Goal: Task Accomplishment & Management: Complete application form

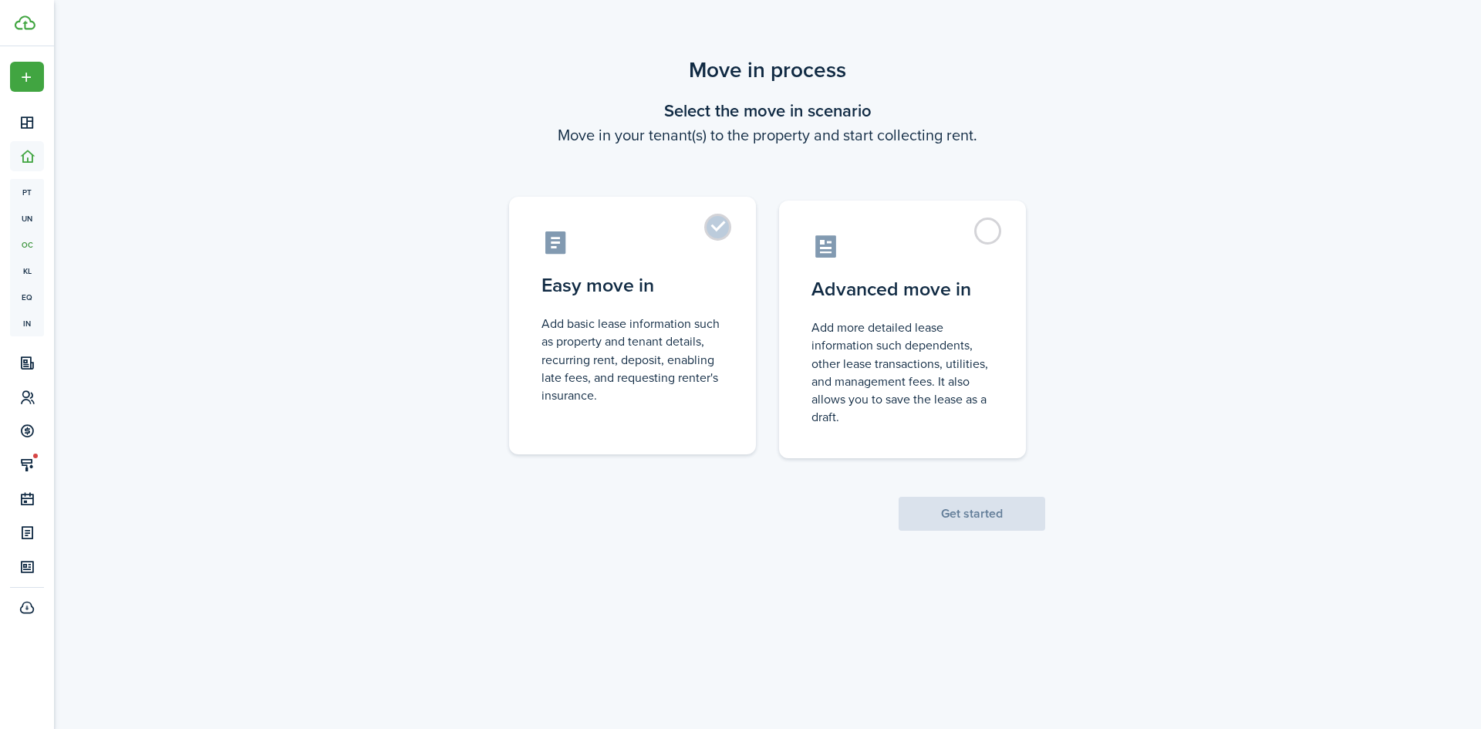
click at [593, 344] on control-radio-card-description "Add basic lease information such as property and tenant details, recurring rent…" at bounding box center [632, 359] width 182 height 89
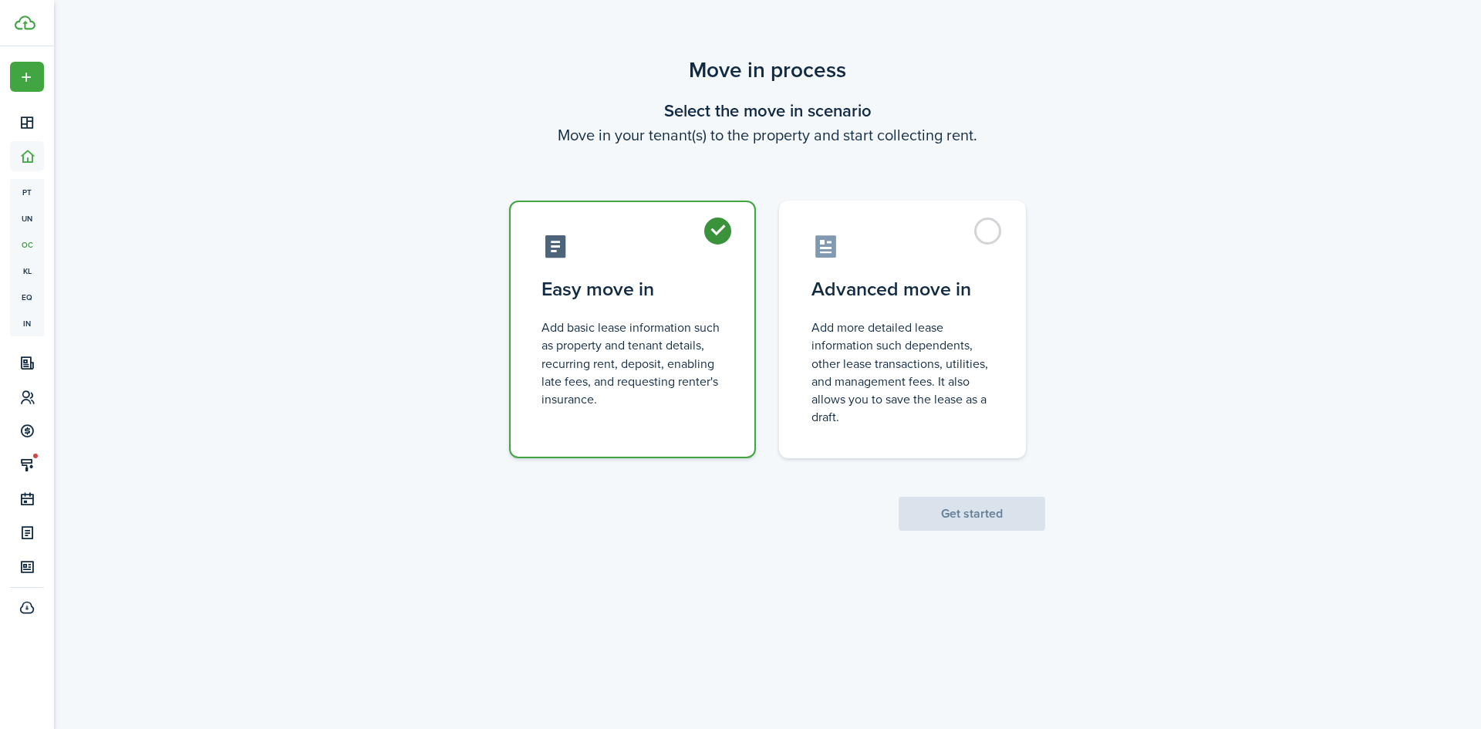
radio input "true"
click at [958, 513] on button "Get started" at bounding box center [972, 514] width 147 height 34
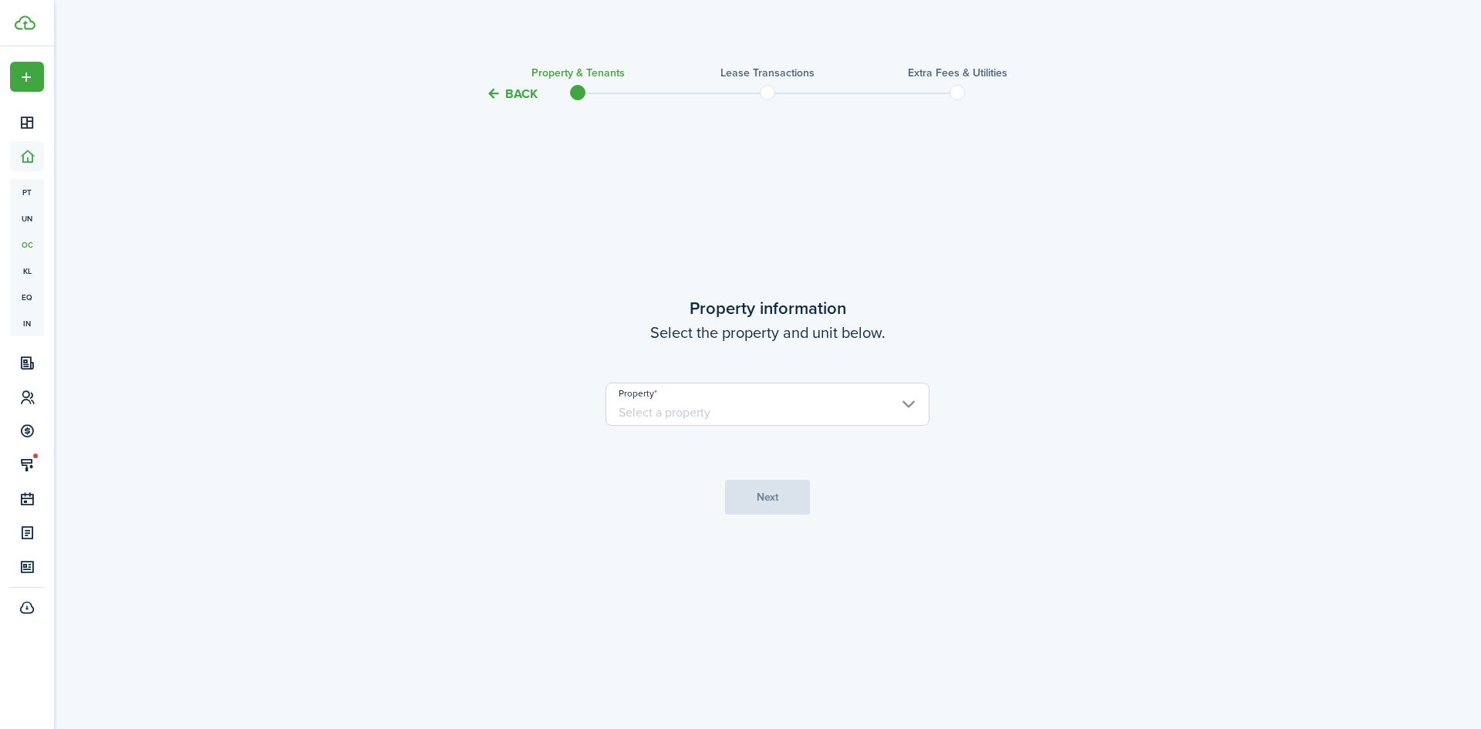
click at [798, 403] on input "Property" at bounding box center [768, 404] width 324 height 43
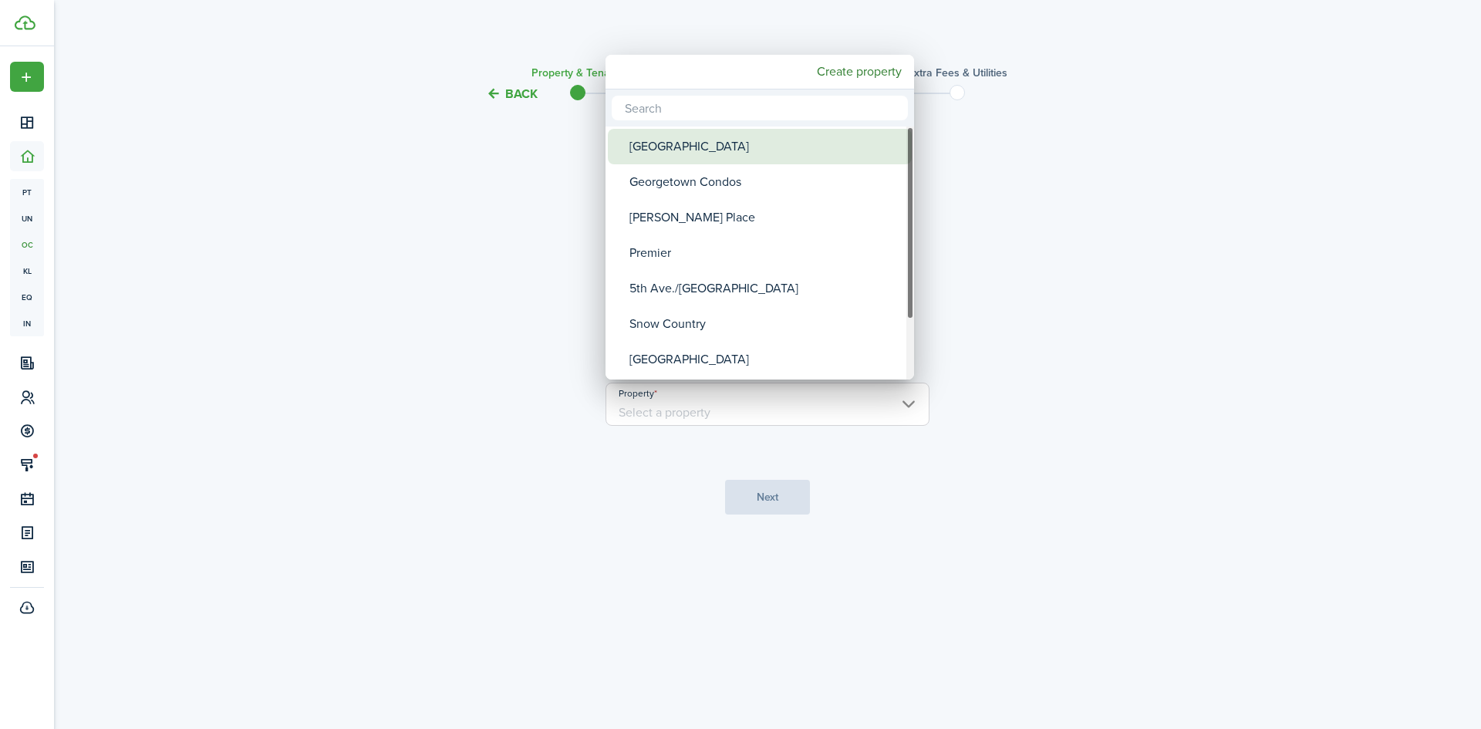
click at [747, 155] on div "[GEOGRAPHIC_DATA]" at bounding box center [765, 146] width 273 height 35
type input "[GEOGRAPHIC_DATA]"
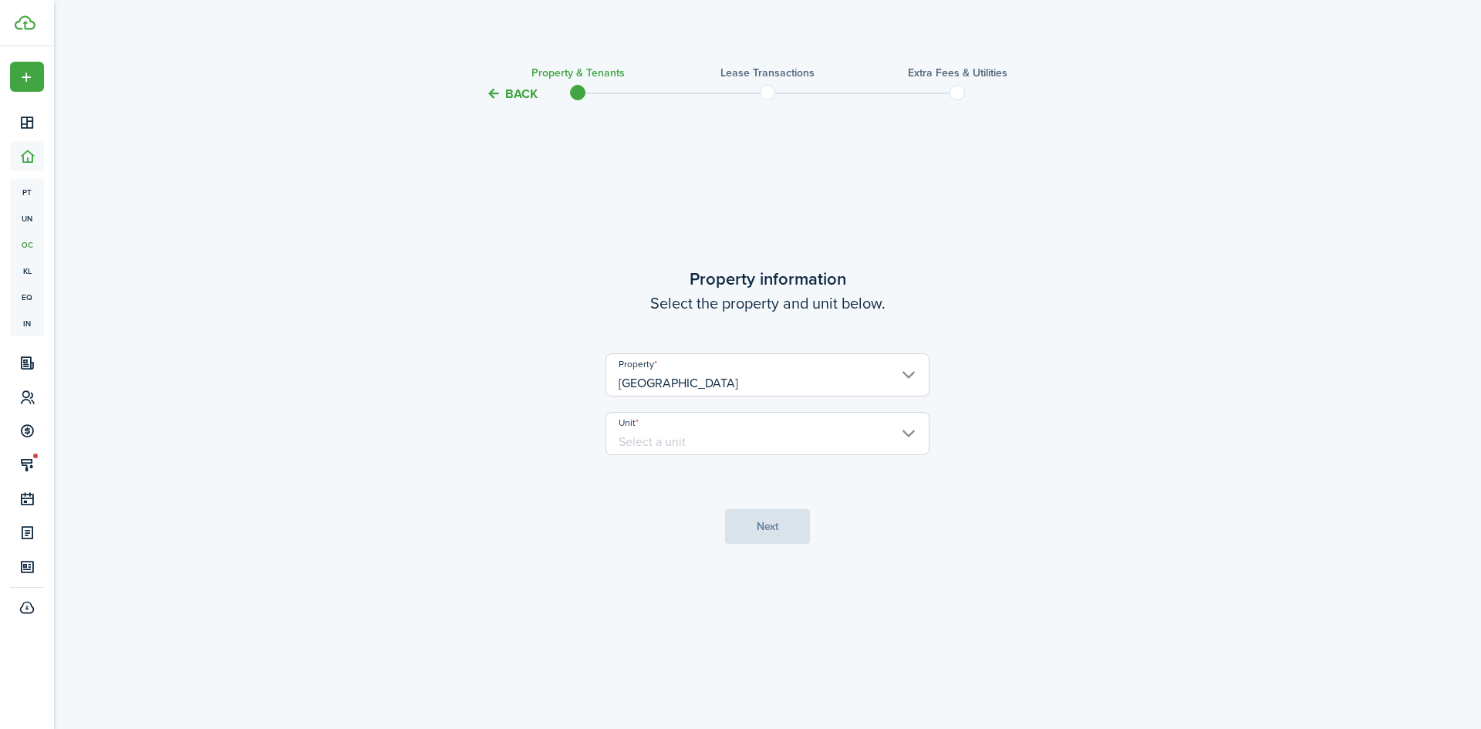
click at [673, 427] on input "Unit" at bounding box center [768, 433] width 324 height 43
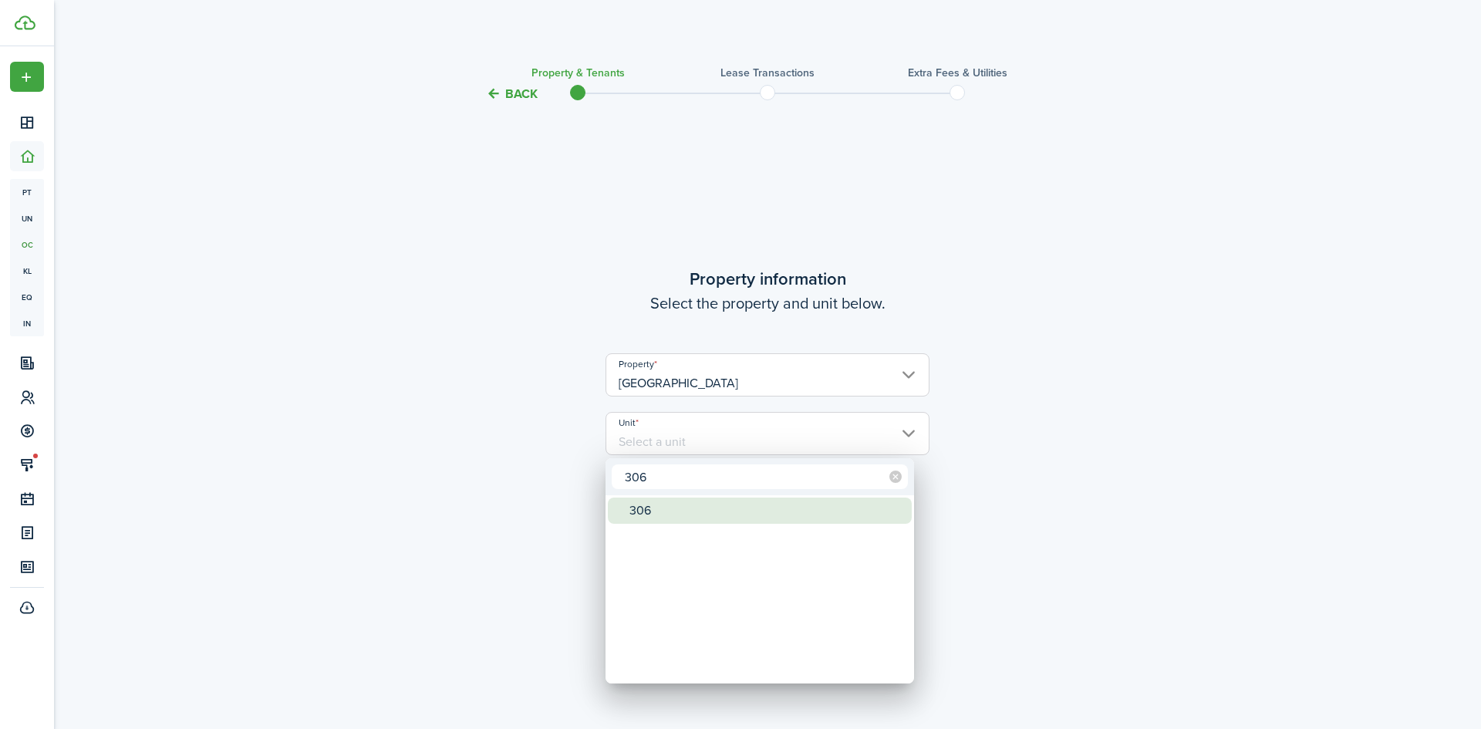
type input "306"
click at [643, 509] on div "306" at bounding box center [765, 511] width 273 height 26
type input "306"
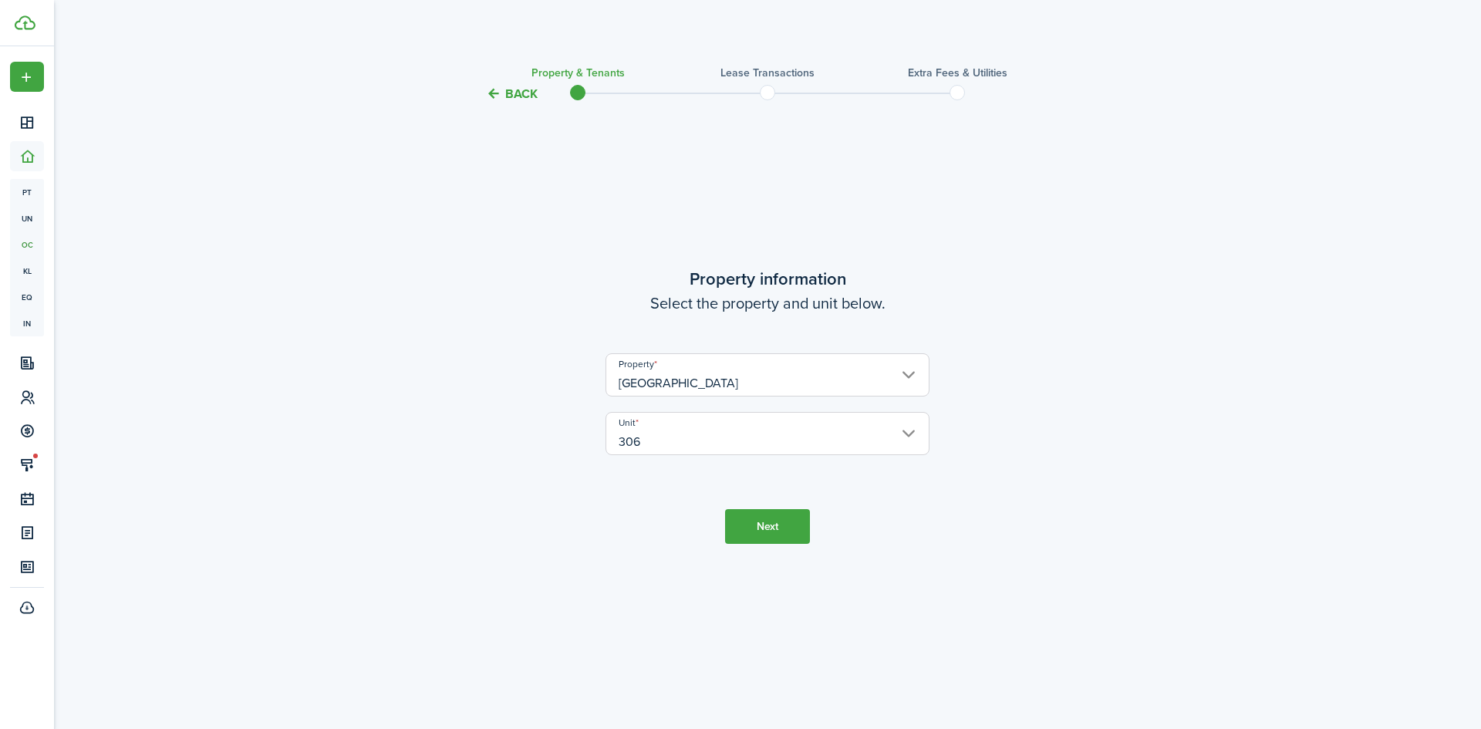
click at [765, 518] on button "Next" at bounding box center [767, 526] width 85 height 35
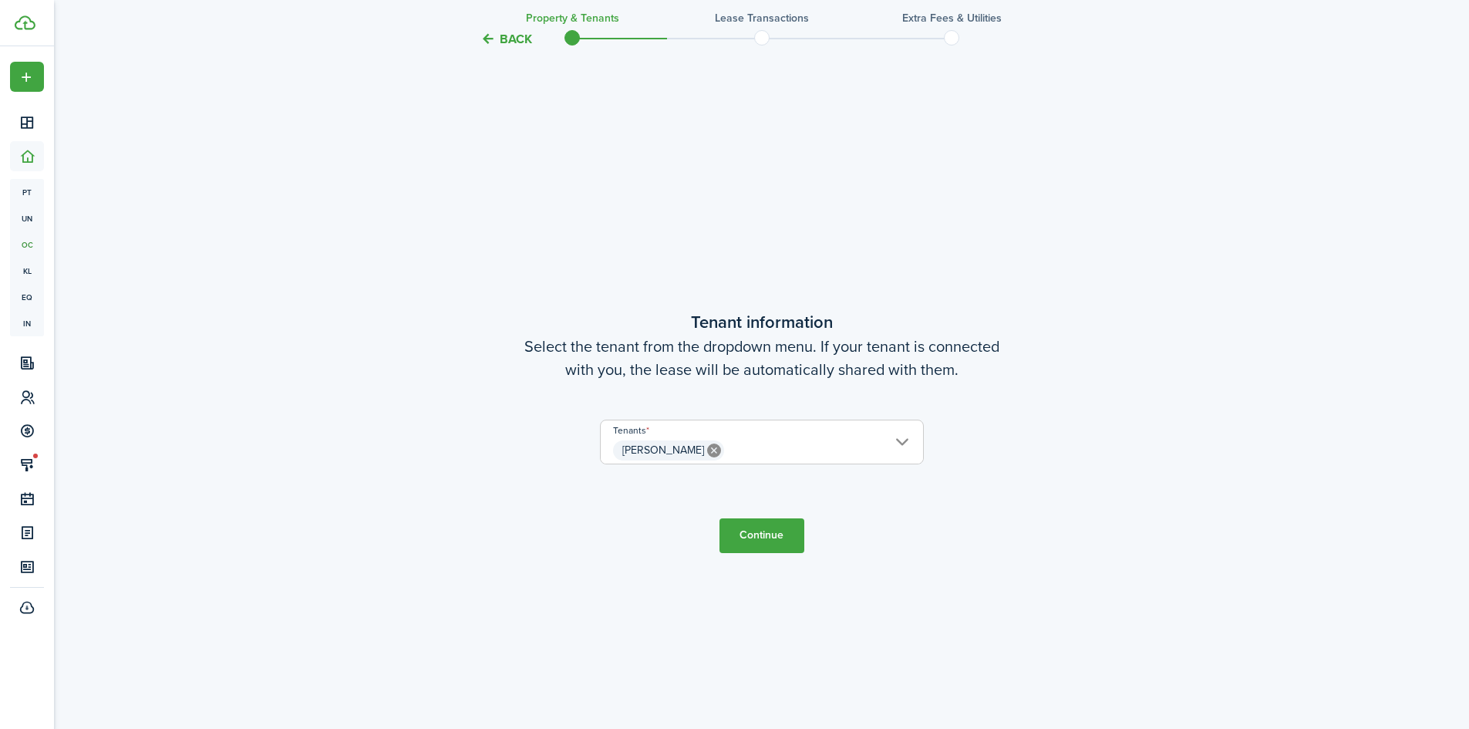
scroll to position [626, 0]
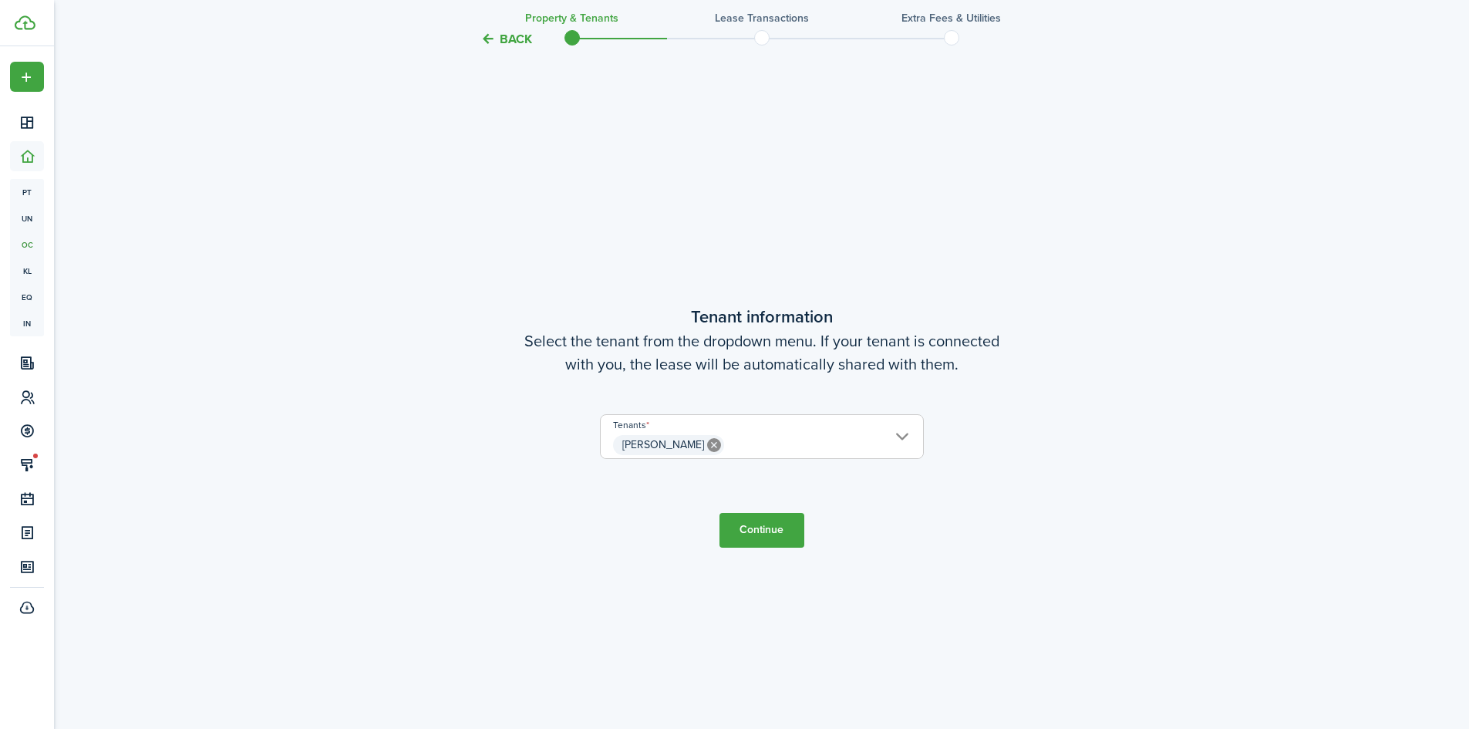
click at [742, 530] on button "Continue" at bounding box center [762, 530] width 85 height 35
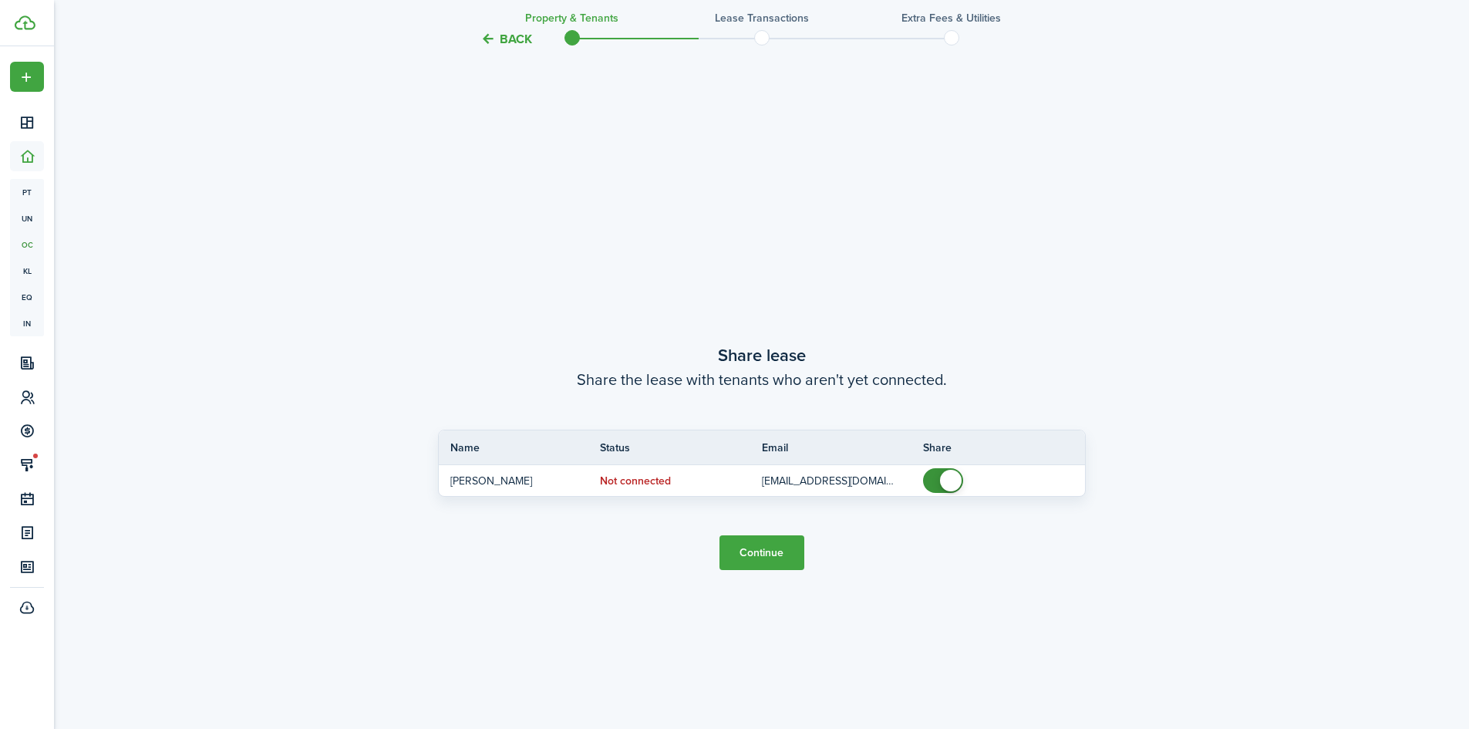
scroll to position [1354, 0]
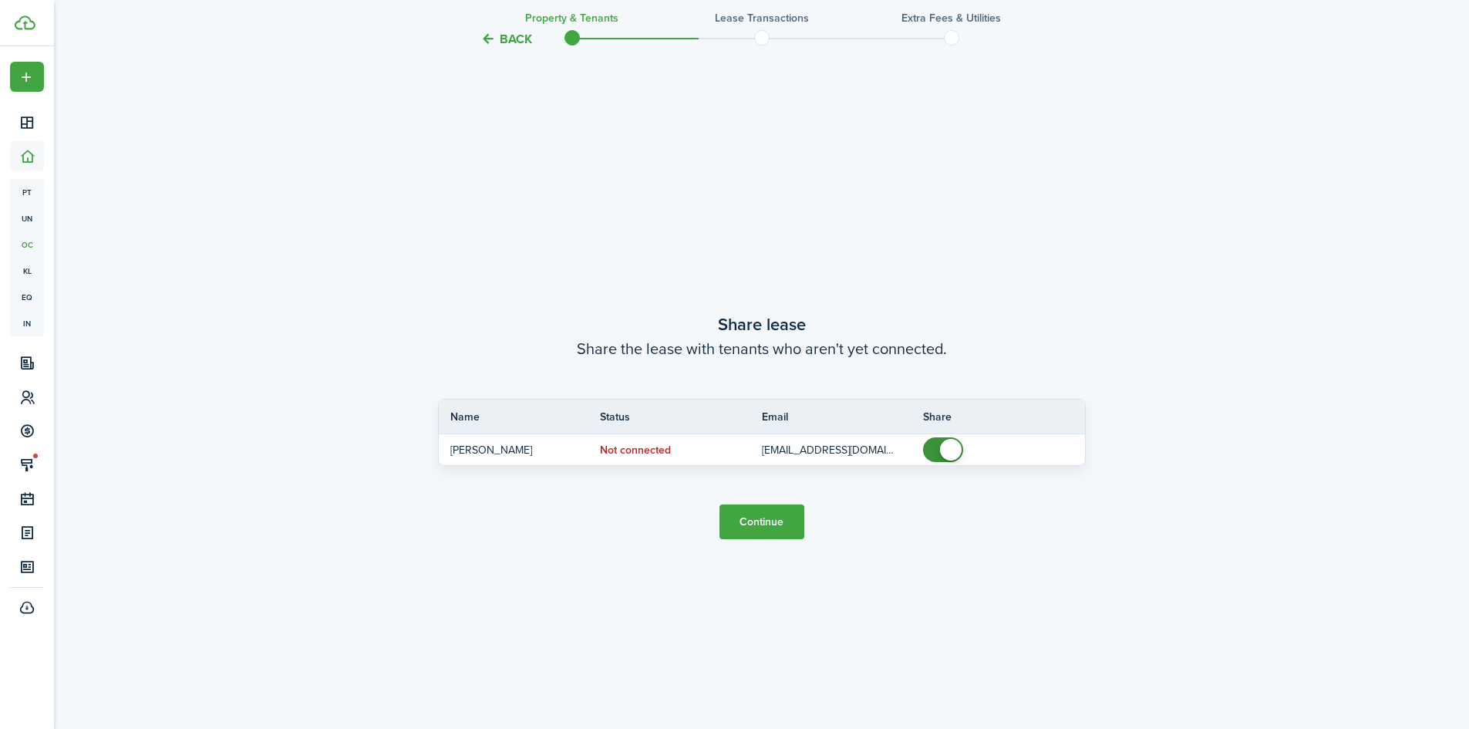
click at [771, 520] on button "Continue" at bounding box center [762, 521] width 85 height 35
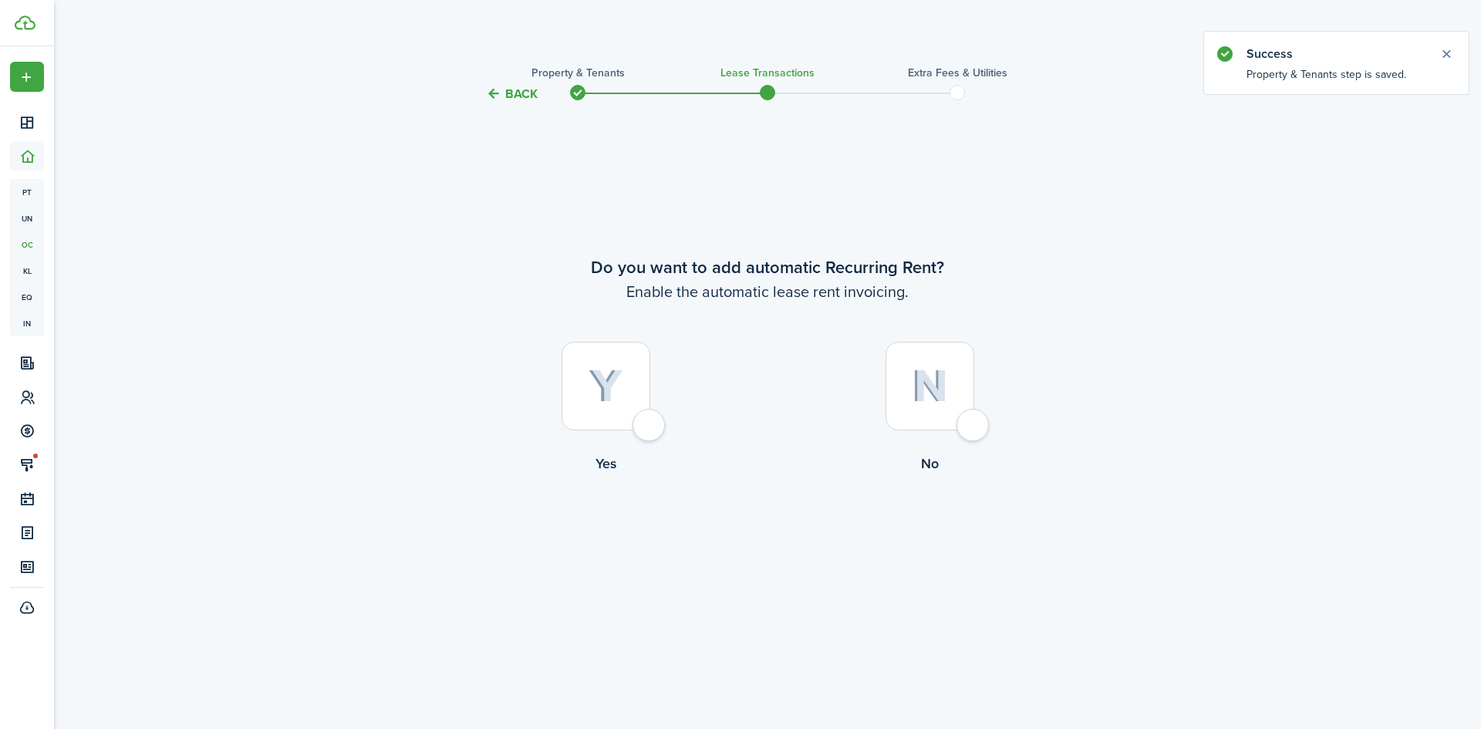
click at [650, 427] on div at bounding box center [606, 386] width 89 height 89
radio input "true"
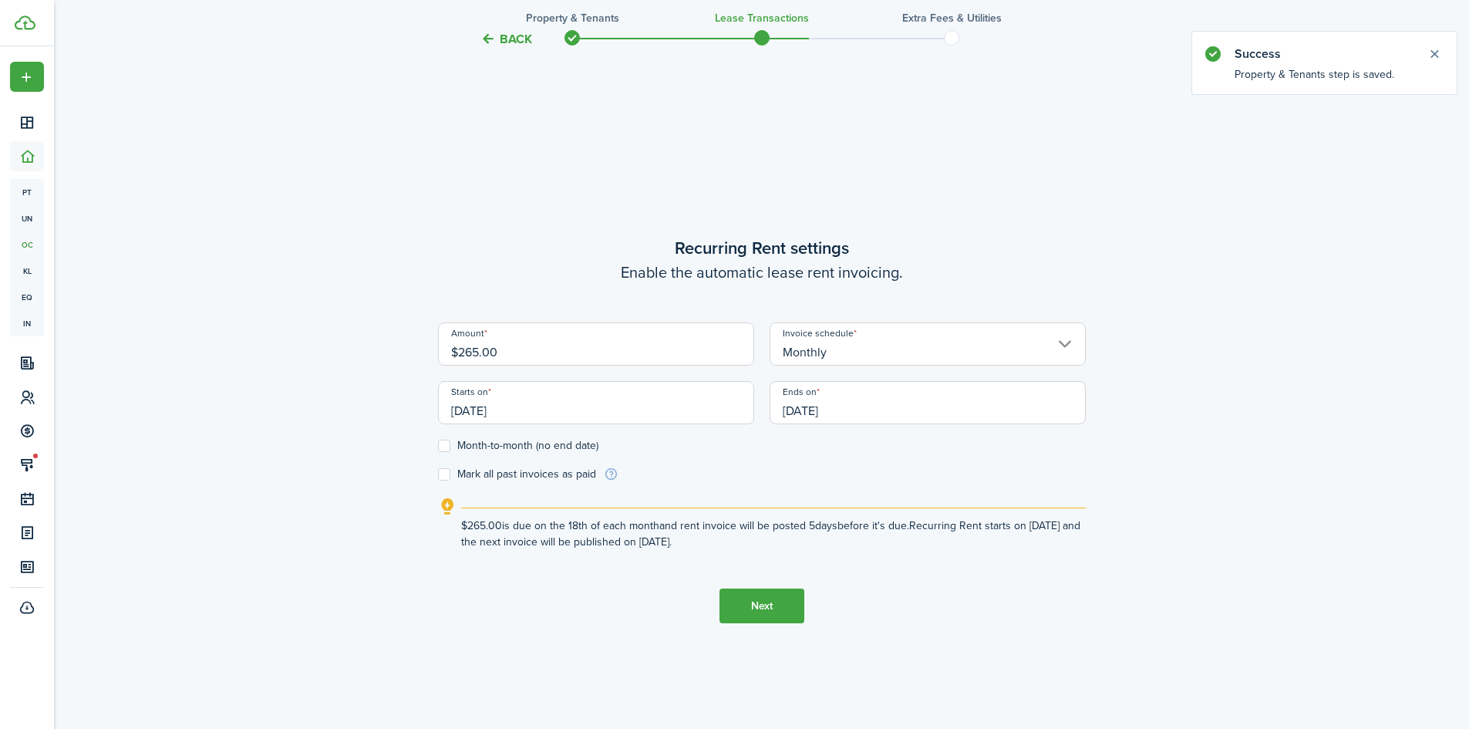
scroll to position [626, 0]
drag, startPoint x: 535, startPoint y: 349, endPoint x: 373, endPoint y: 332, distance: 162.8
click at [373, 332] on div "Back Property & Tenants Lease Transactions Extra fees & Utilities Do you want t…" at bounding box center [762, 108] width 895 height 1361
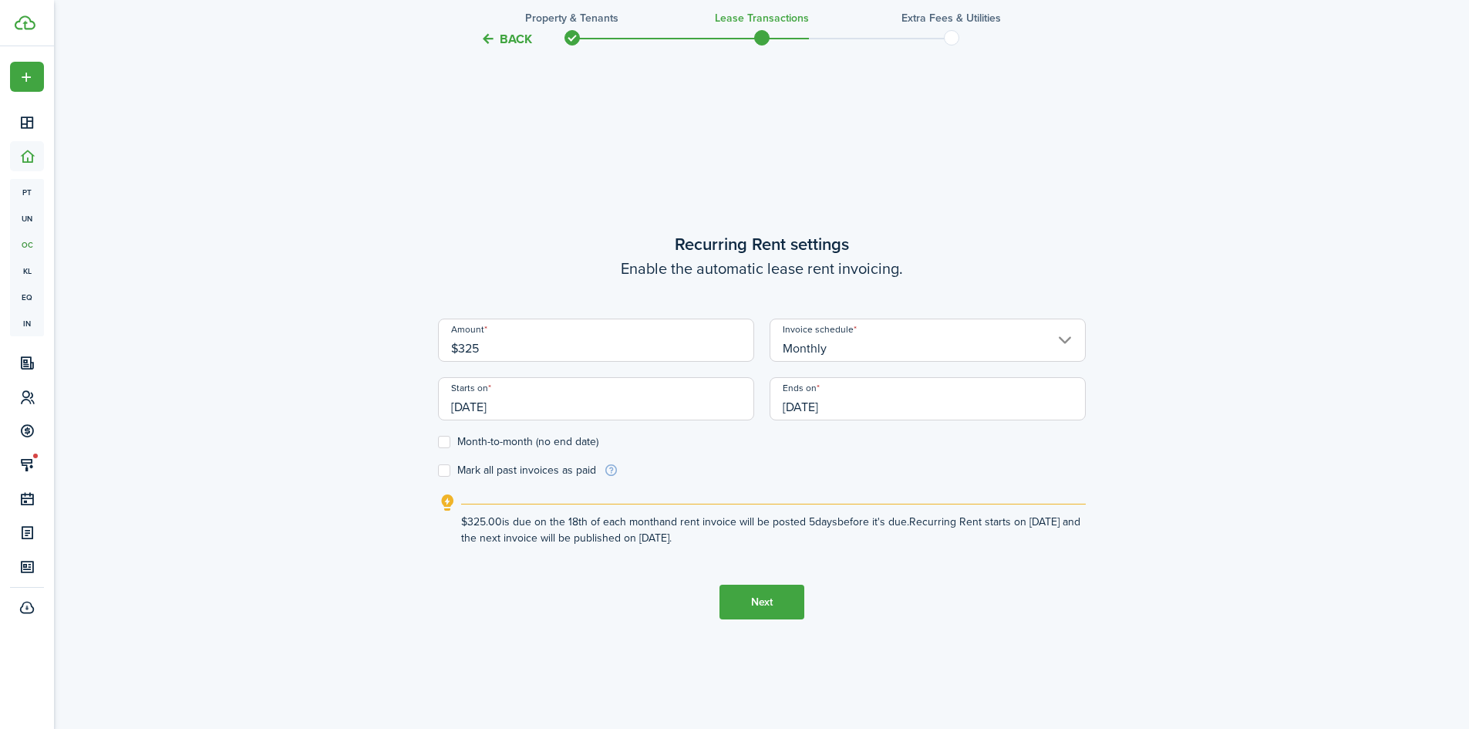
drag, startPoint x: 535, startPoint y: 407, endPoint x: 367, endPoint y: 389, distance: 168.4
click at [367, 389] on div "Back Property & Tenants Lease Transactions Extra fees & Utilities Do you want t…" at bounding box center [762, 108] width 895 height 1361
click at [561, 408] on input "[DATE]" at bounding box center [596, 398] width 316 height 43
type input "$325.00"
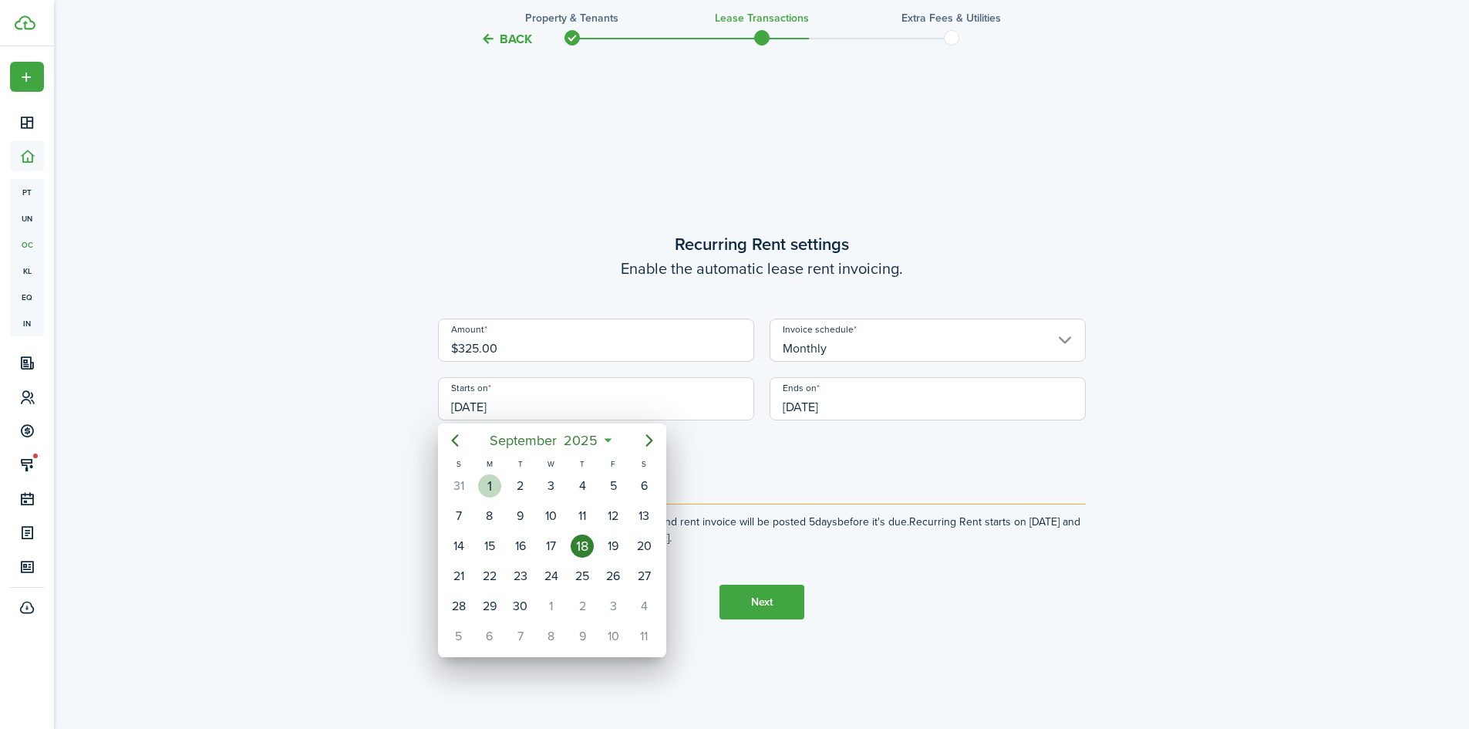
click at [490, 479] on div "1" at bounding box center [489, 485] width 23 height 23
type input "[DATE]"
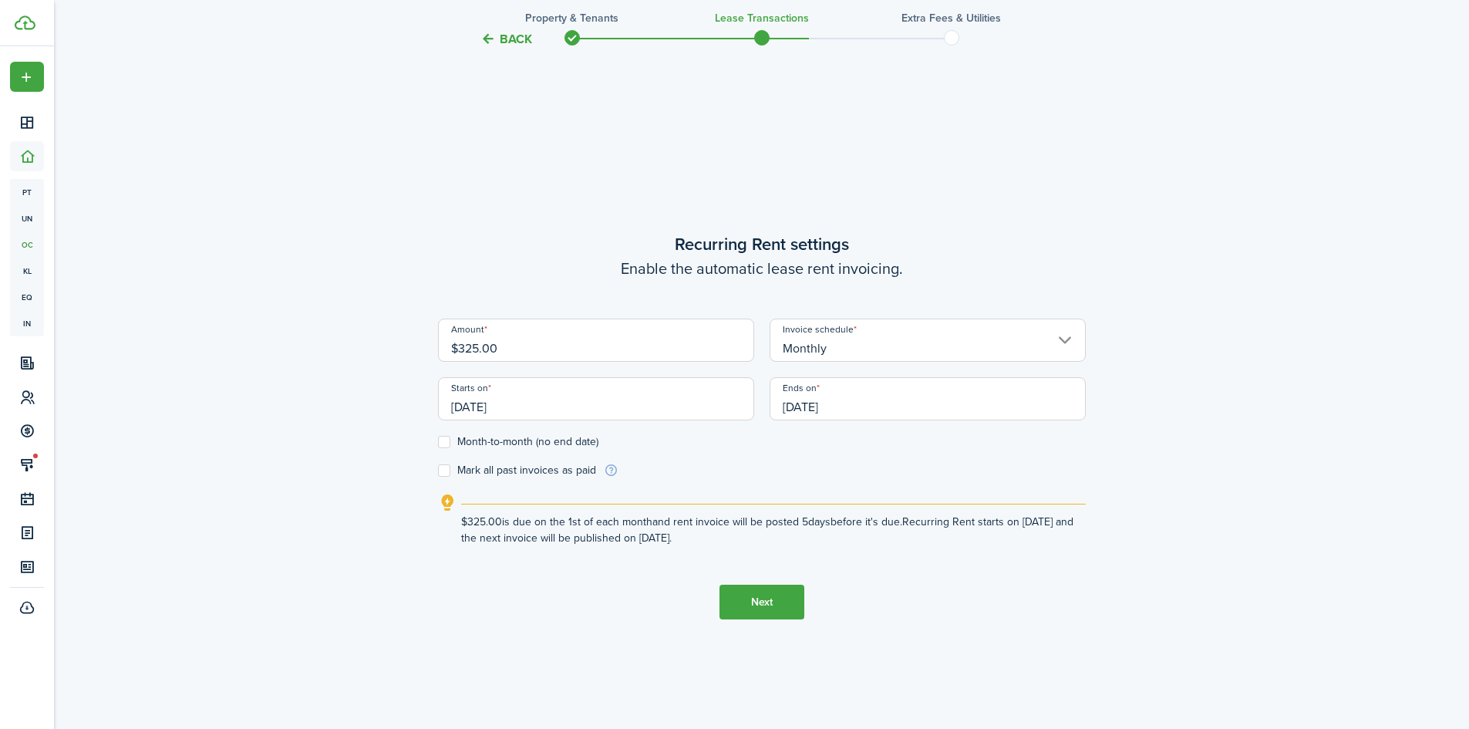
click at [817, 410] on input "[DATE]" at bounding box center [928, 398] width 316 height 43
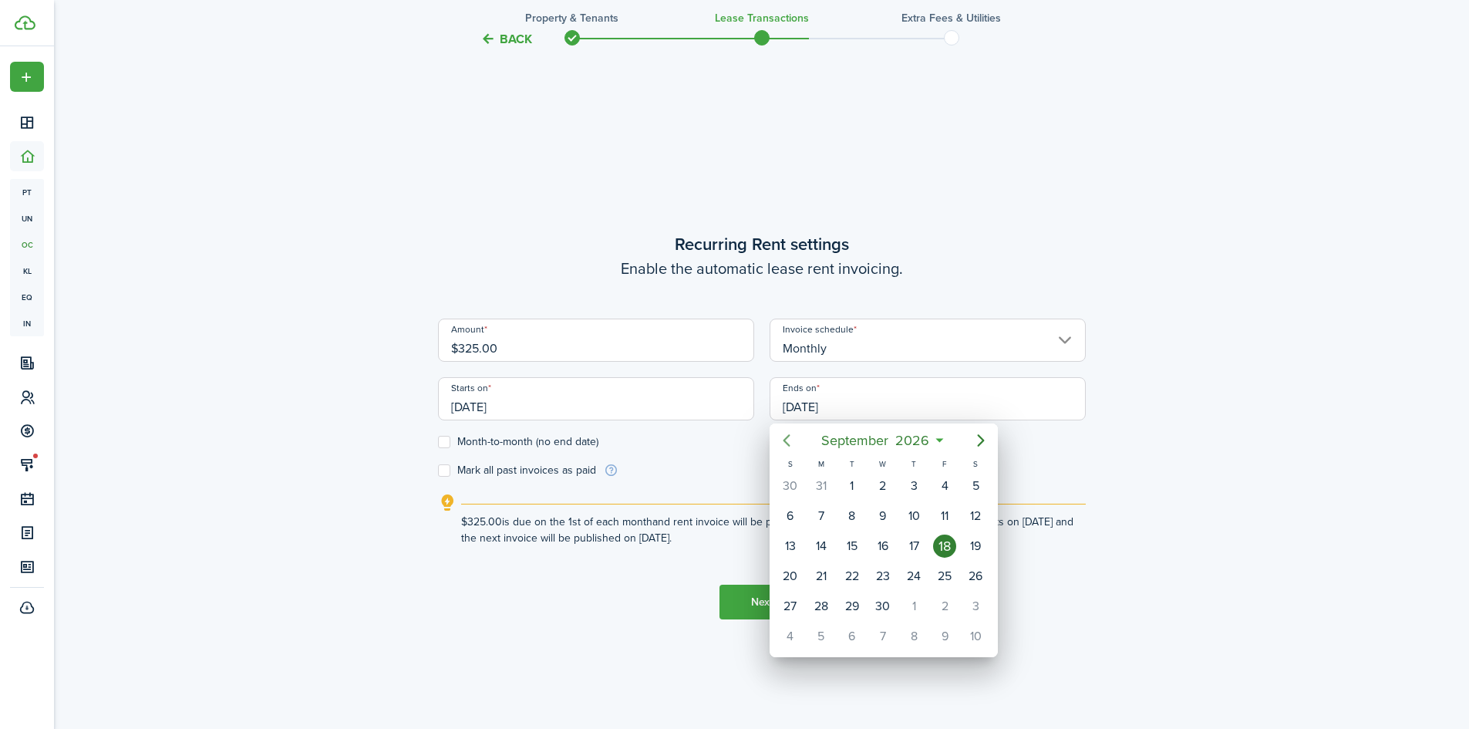
click at [780, 435] on icon "Previous page" at bounding box center [787, 440] width 19 height 19
click at [785, 432] on icon "Previous page" at bounding box center [787, 440] width 19 height 19
click at [824, 632] on div "31" at bounding box center [821, 636] width 23 height 23
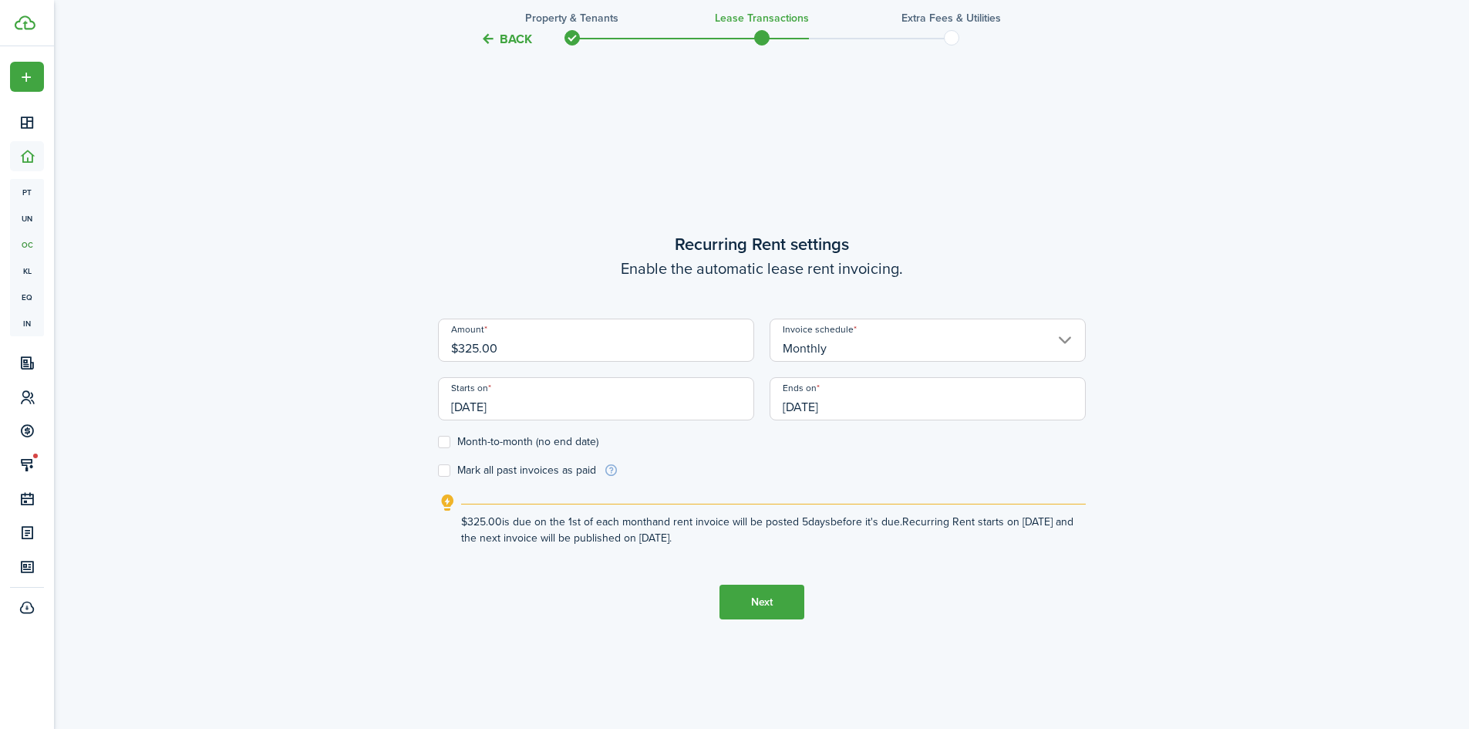
click at [827, 407] on input "[DATE]" at bounding box center [928, 398] width 316 height 43
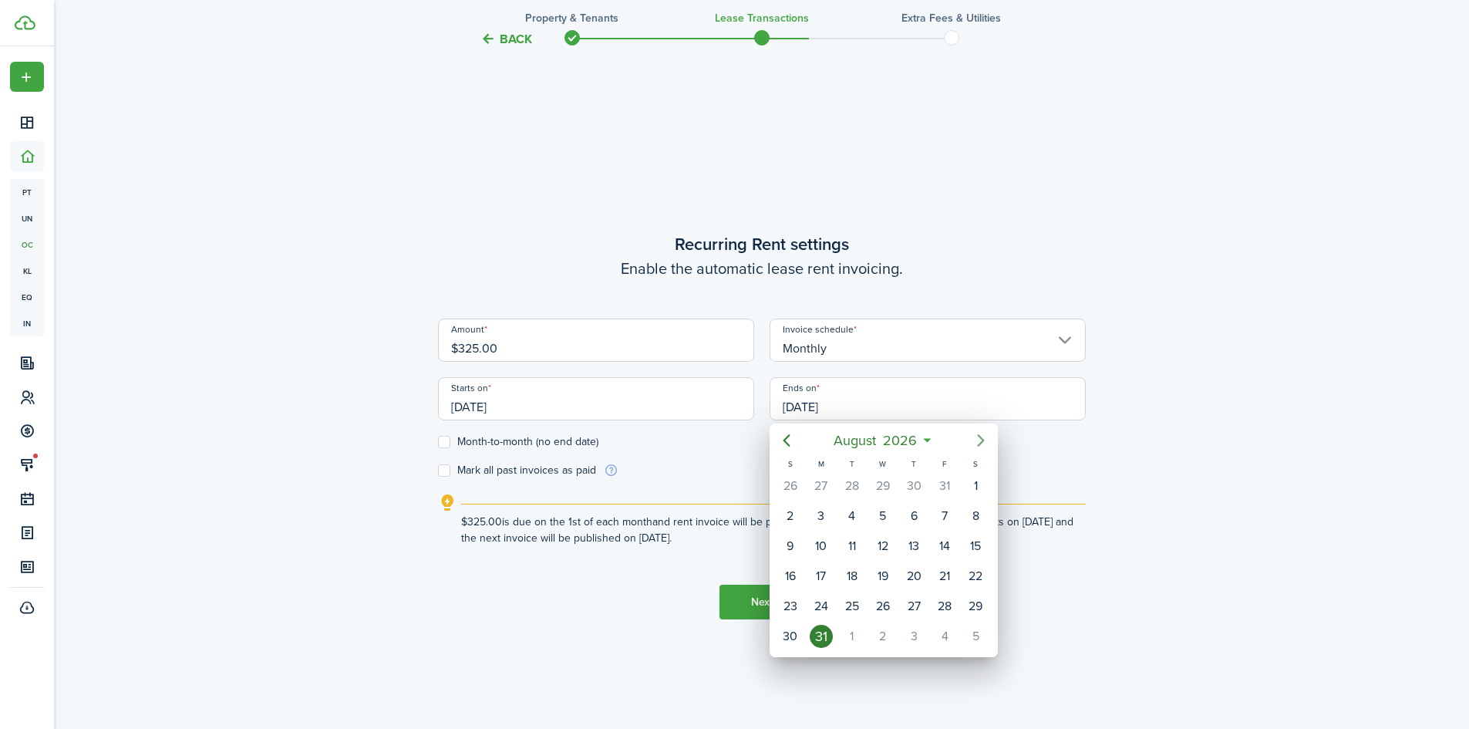
click at [979, 437] on icon "Next page" at bounding box center [981, 440] width 19 height 19
click at [977, 437] on icon "Next page" at bounding box center [981, 440] width 19 height 19
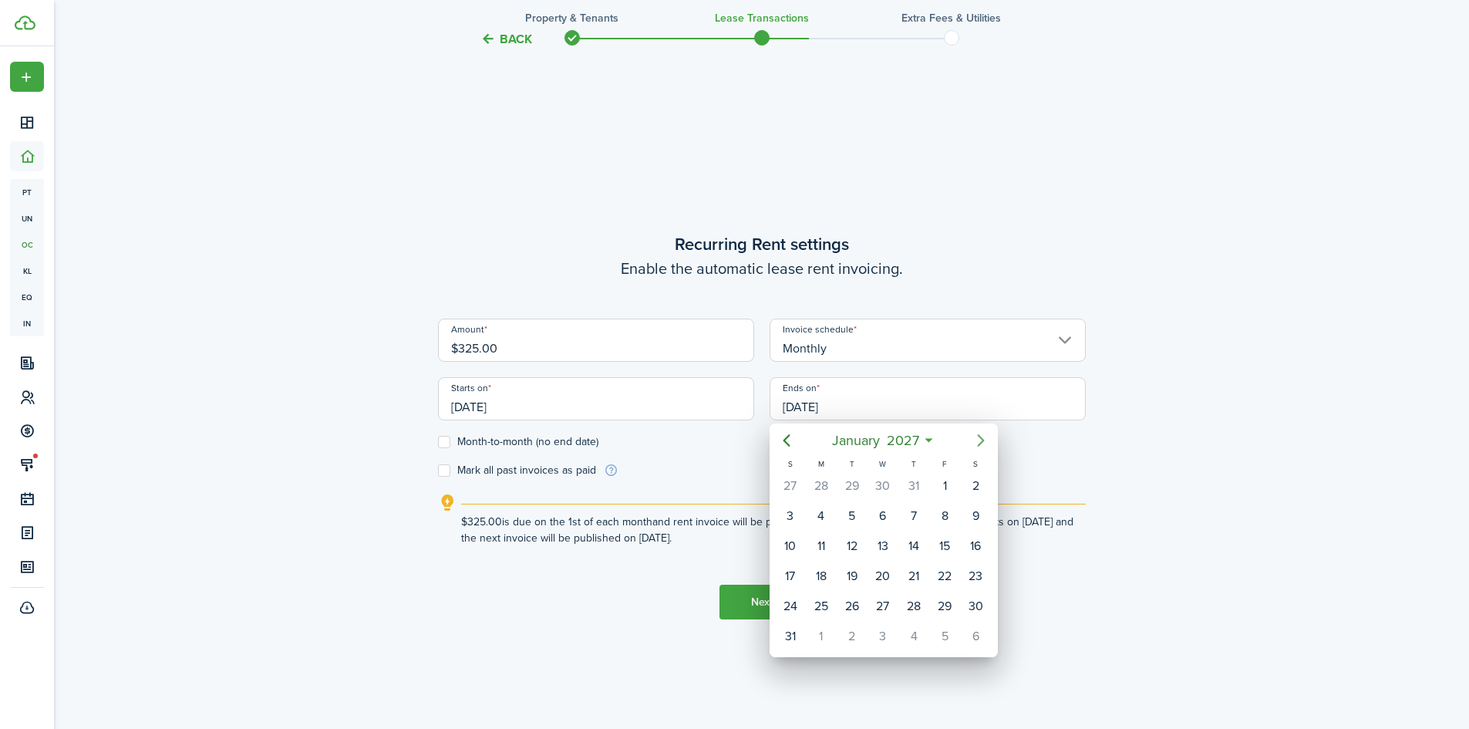
click at [977, 437] on icon "Next page" at bounding box center [981, 440] width 19 height 19
click at [786, 604] on div "28" at bounding box center [790, 606] width 23 height 23
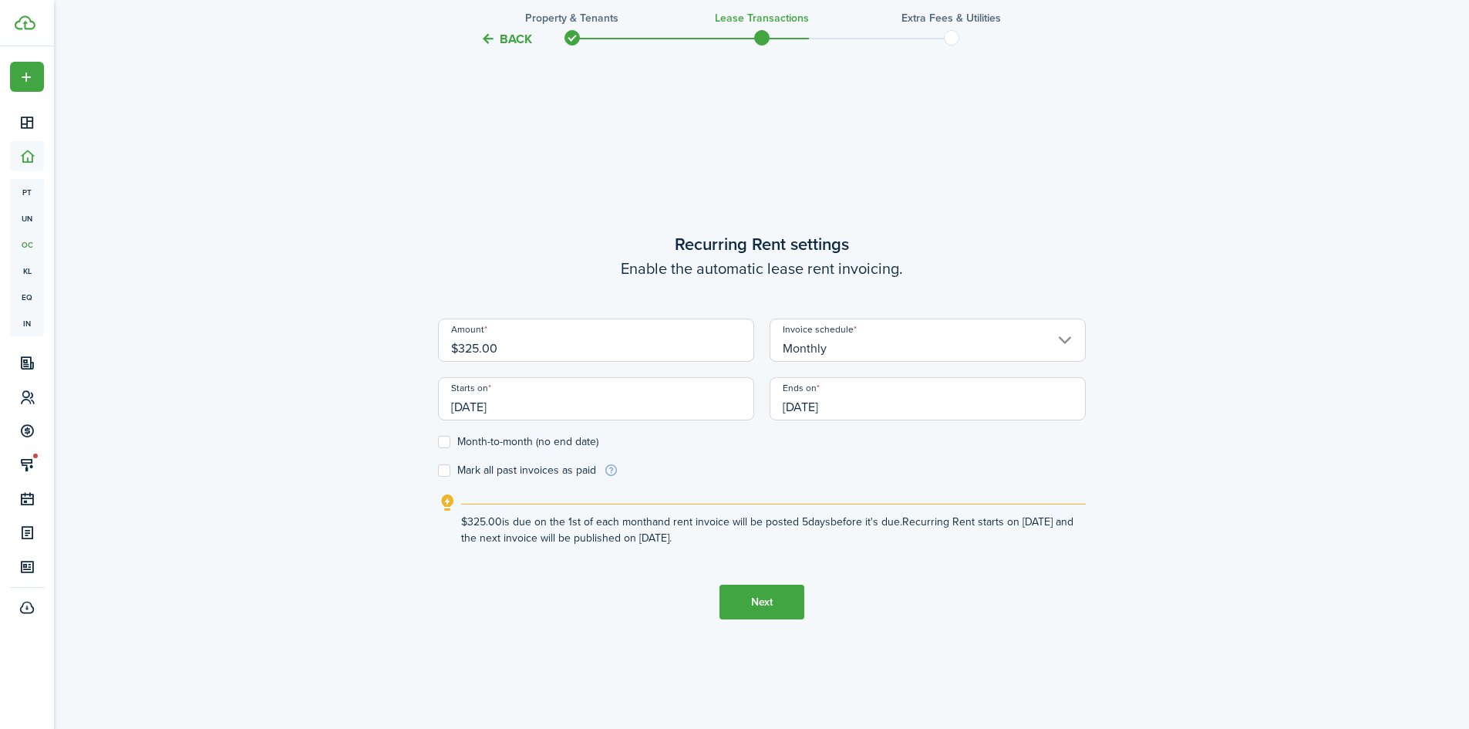
click at [858, 410] on input "[DATE]" at bounding box center [928, 398] width 316 height 43
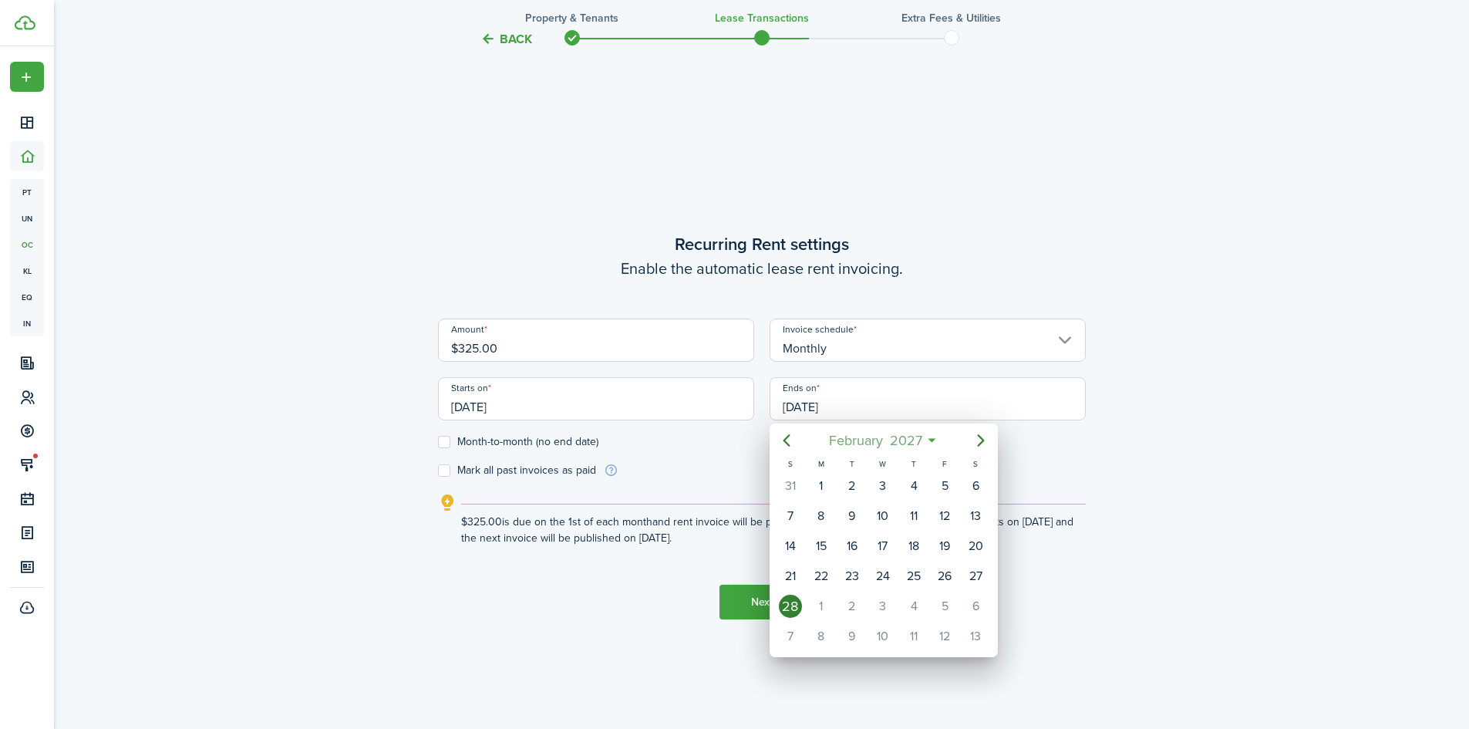
click at [931, 442] on mbsc-button "[DATE]" at bounding box center [875, 441] width 113 height 28
click at [904, 477] on div "Feb" at bounding box center [883, 481] width 56 height 25
click at [787, 437] on icon "Previous page" at bounding box center [786, 440] width 7 height 12
click at [786, 437] on icon "Previous page" at bounding box center [787, 440] width 19 height 19
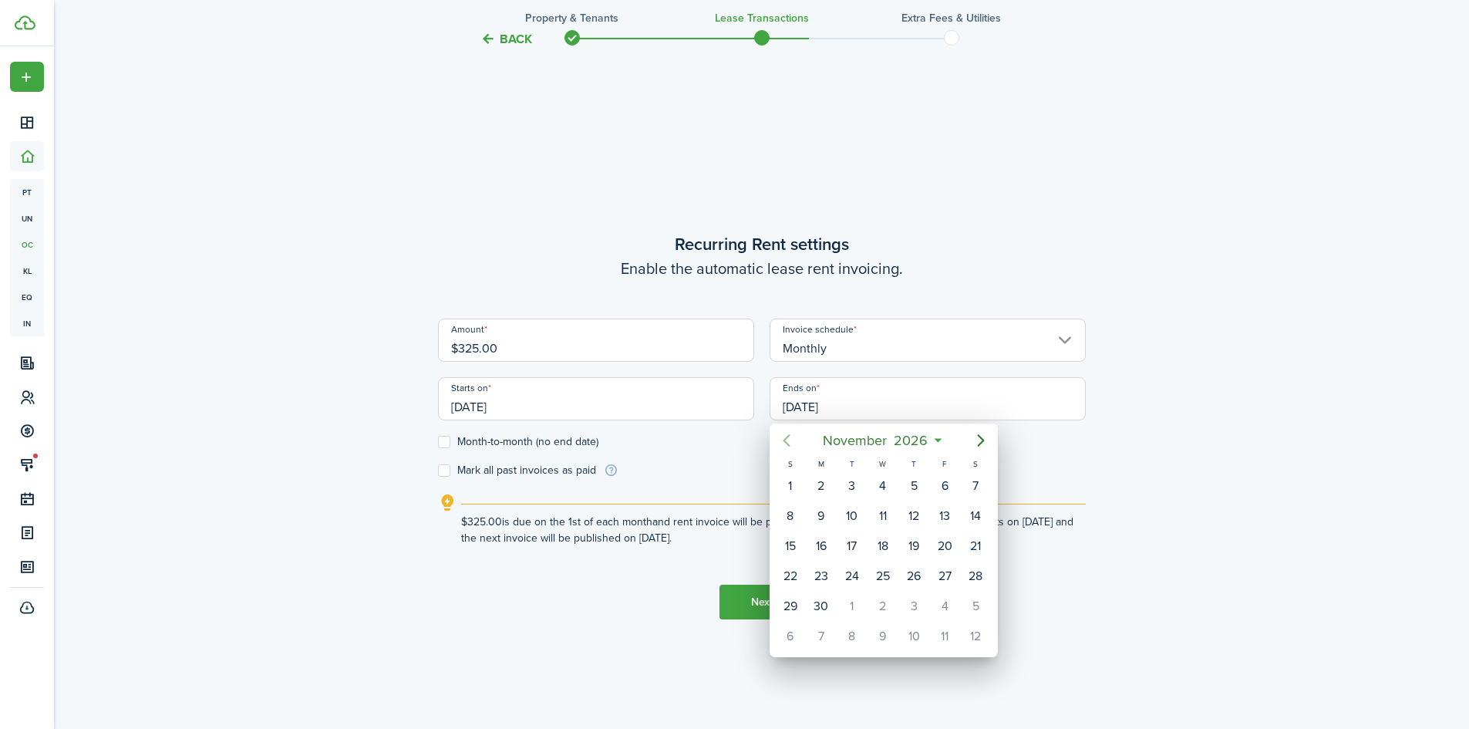
click at [786, 437] on icon "Previous page" at bounding box center [787, 440] width 19 height 19
click at [786, 436] on icon "Previous page" at bounding box center [787, 440] width 19 height 19
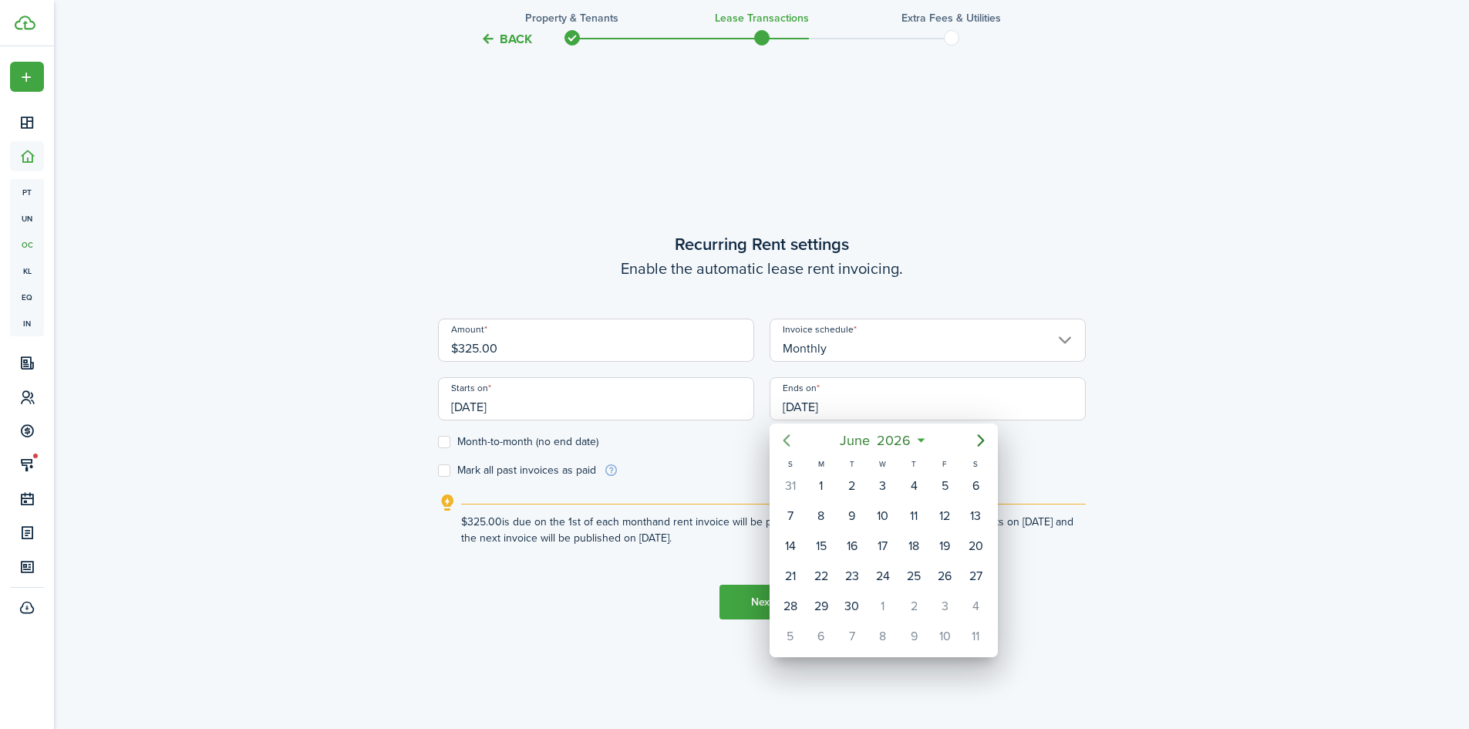
click at [786, 436] on icon "Previous page" at bounding box center [787, 440] width 19 height 19
click at [785, 436] on icon "Previous page" at bounding box center [787, 440] width 19 height 19
click at [983, 575] on div "28" at bounding box center [975, 576] width 23 height 23
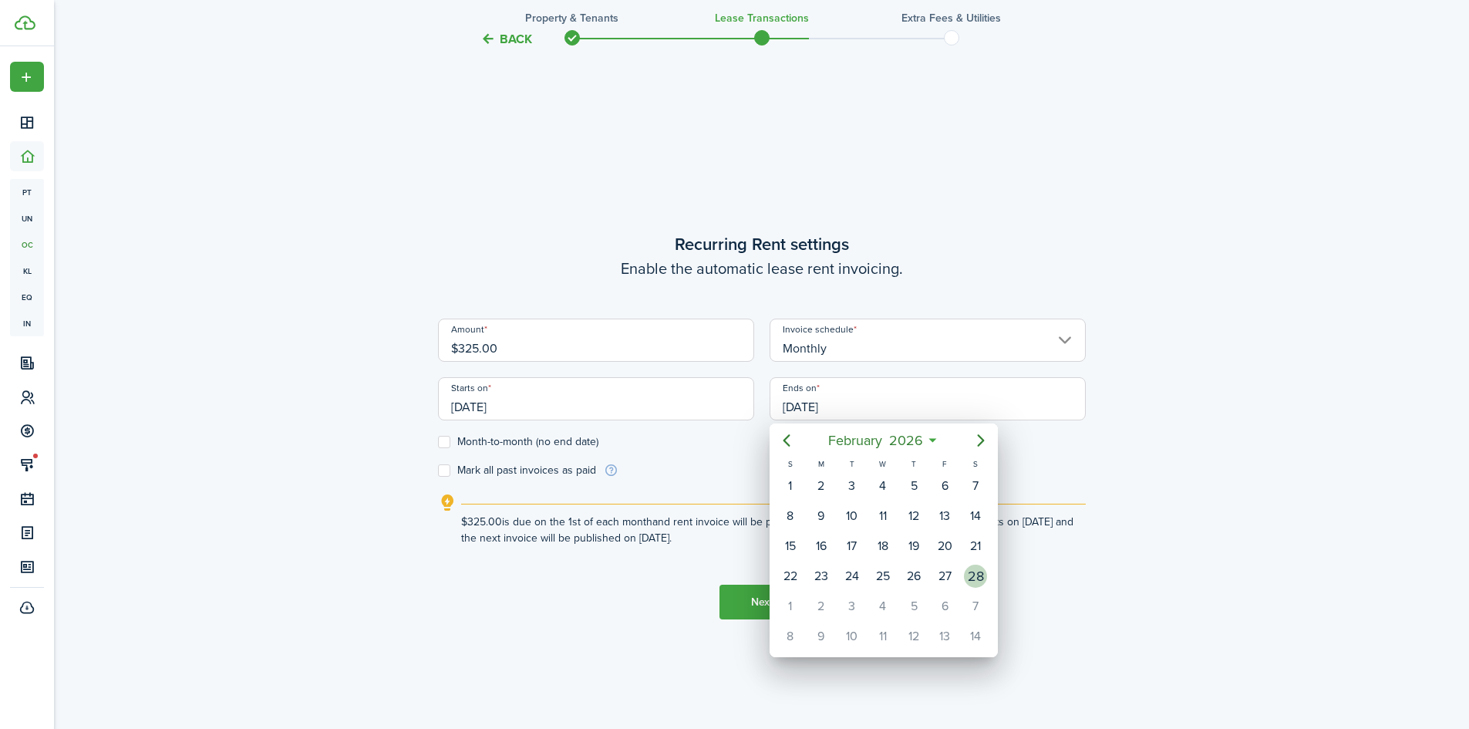
type input "[DATE]"
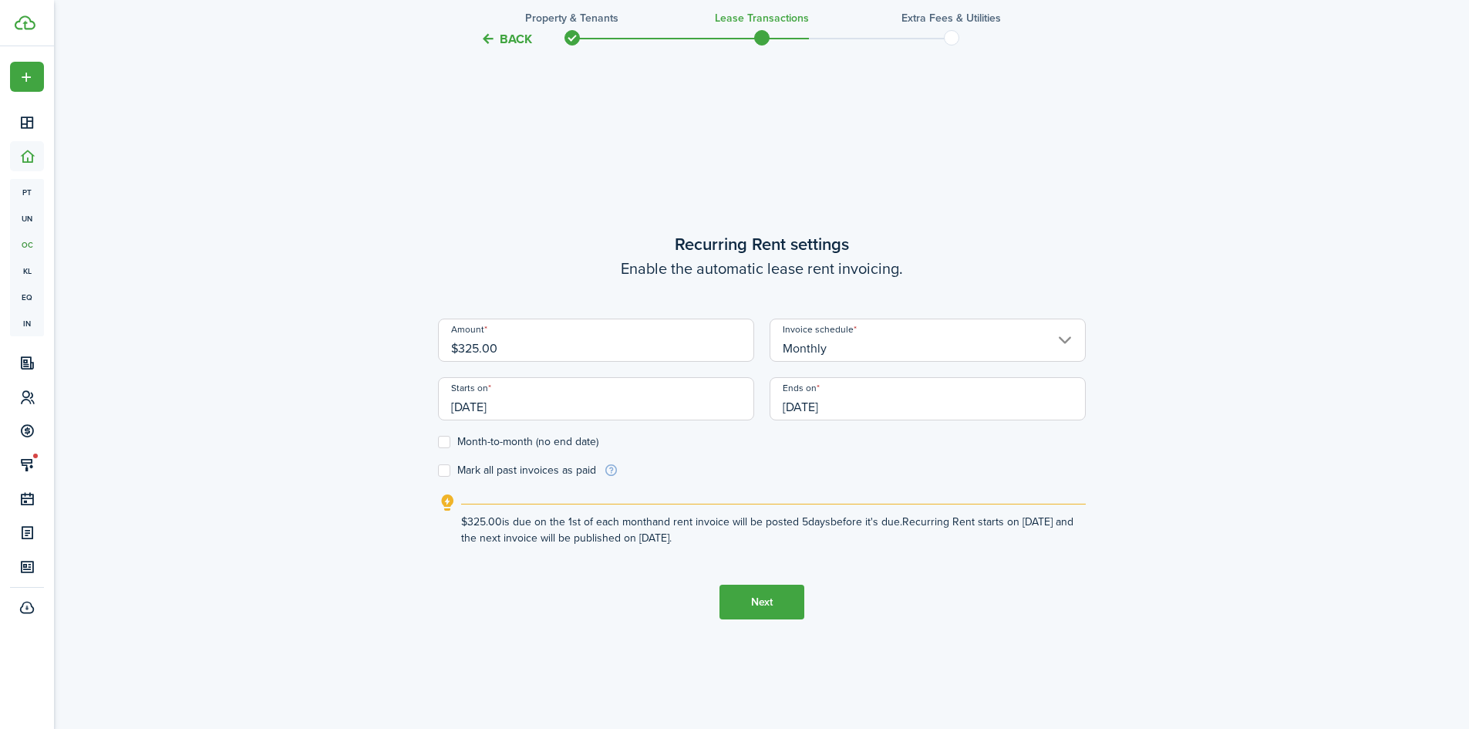
click at [767, 596] on button "Next" at bounding box center [762, 602] width 85 height 35
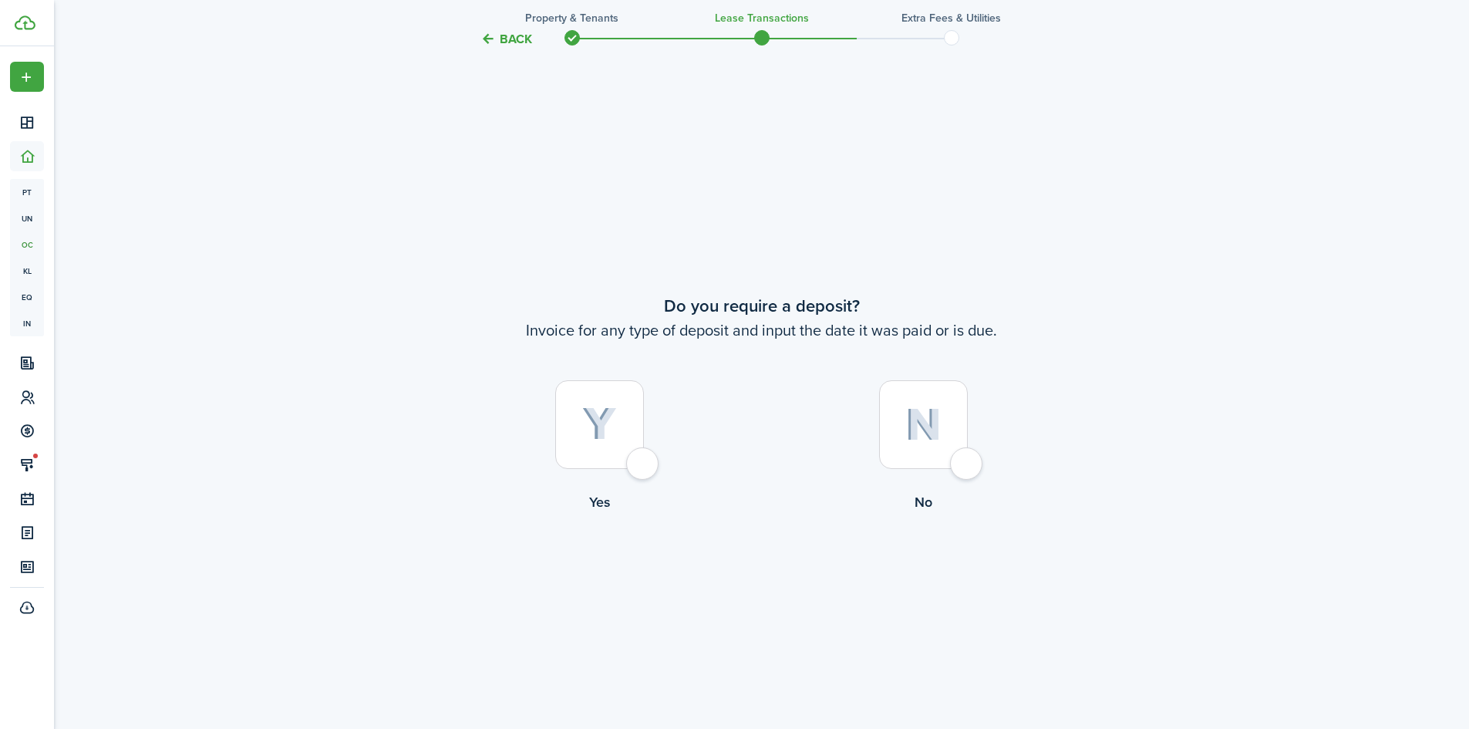
scroll to position [1354, 0]
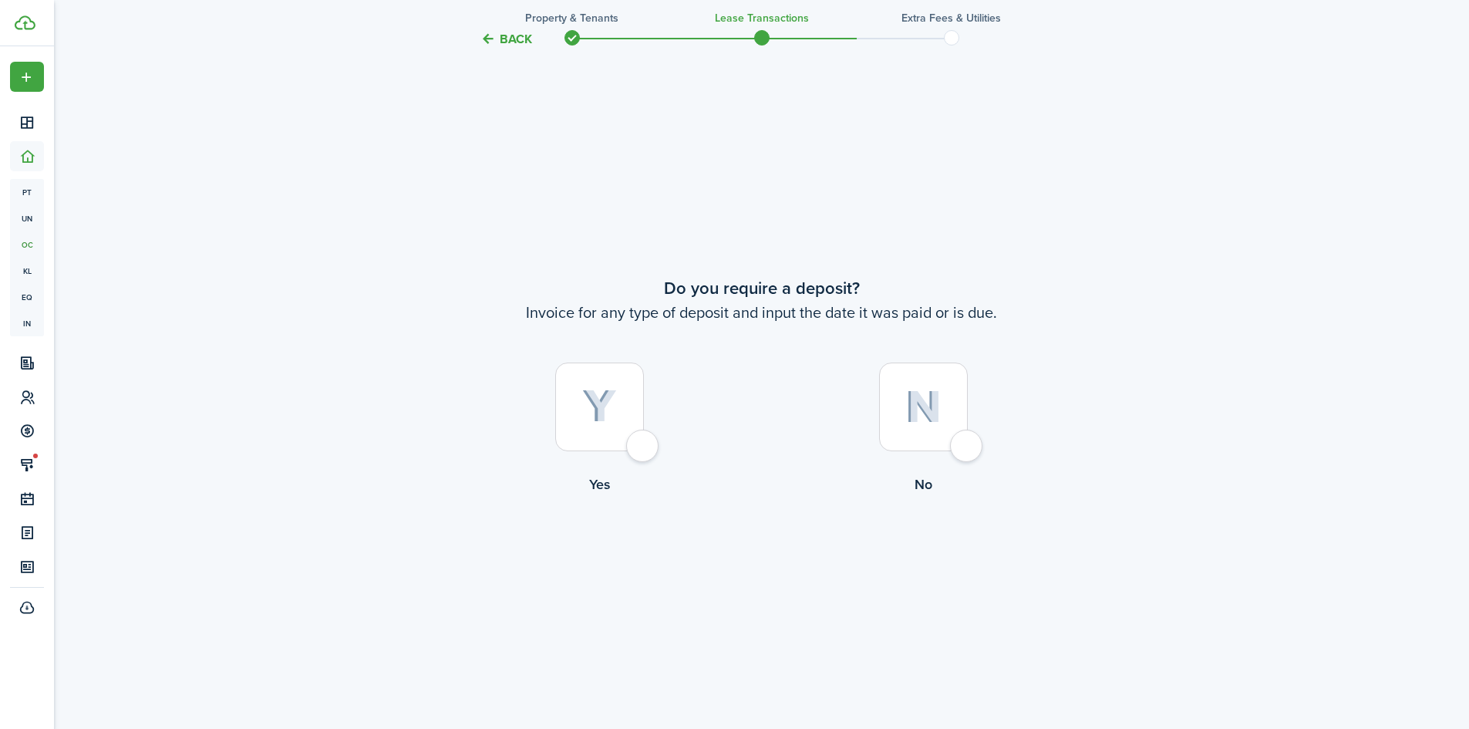
click at [630, 444] on div at bounding box center [599, 407] width 89 height 89
radio input "true"
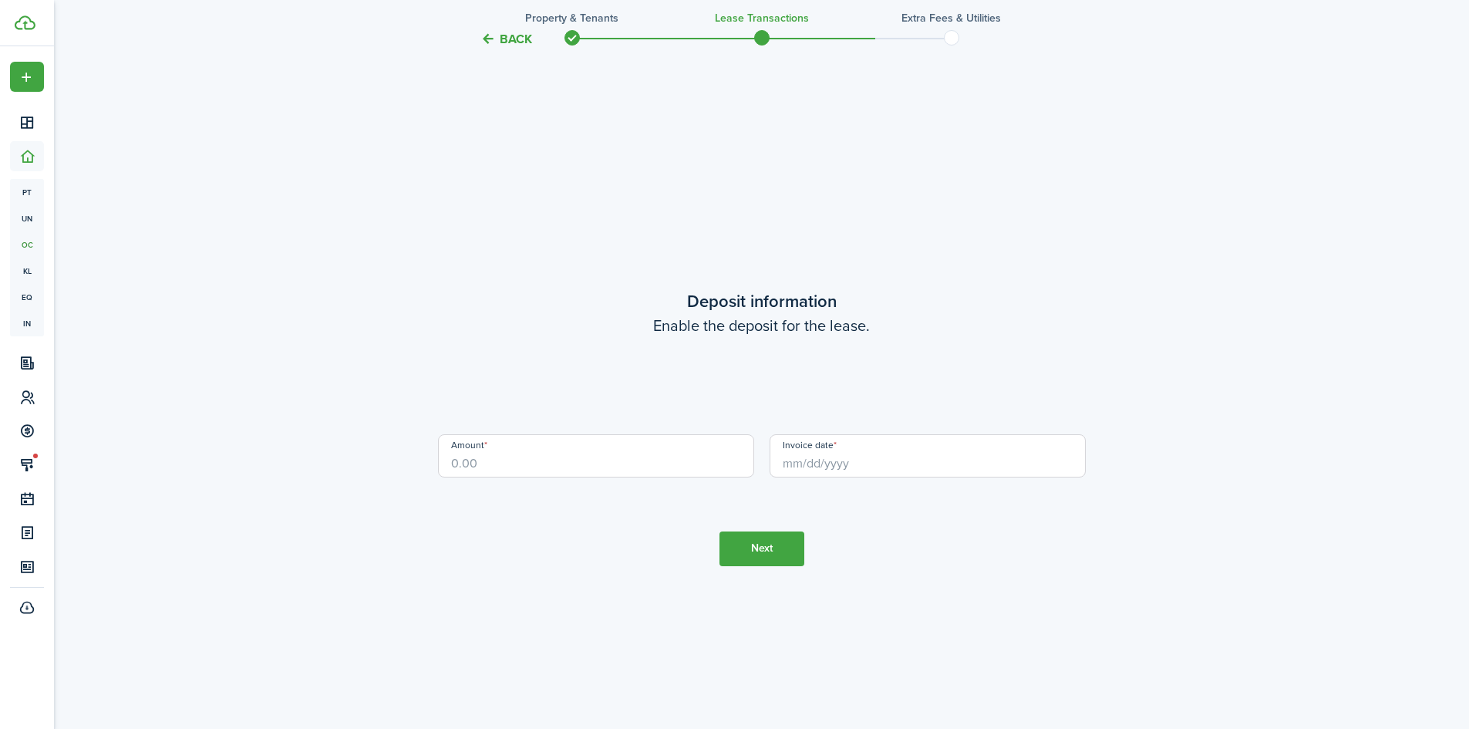
scroll to position [2083, 0]
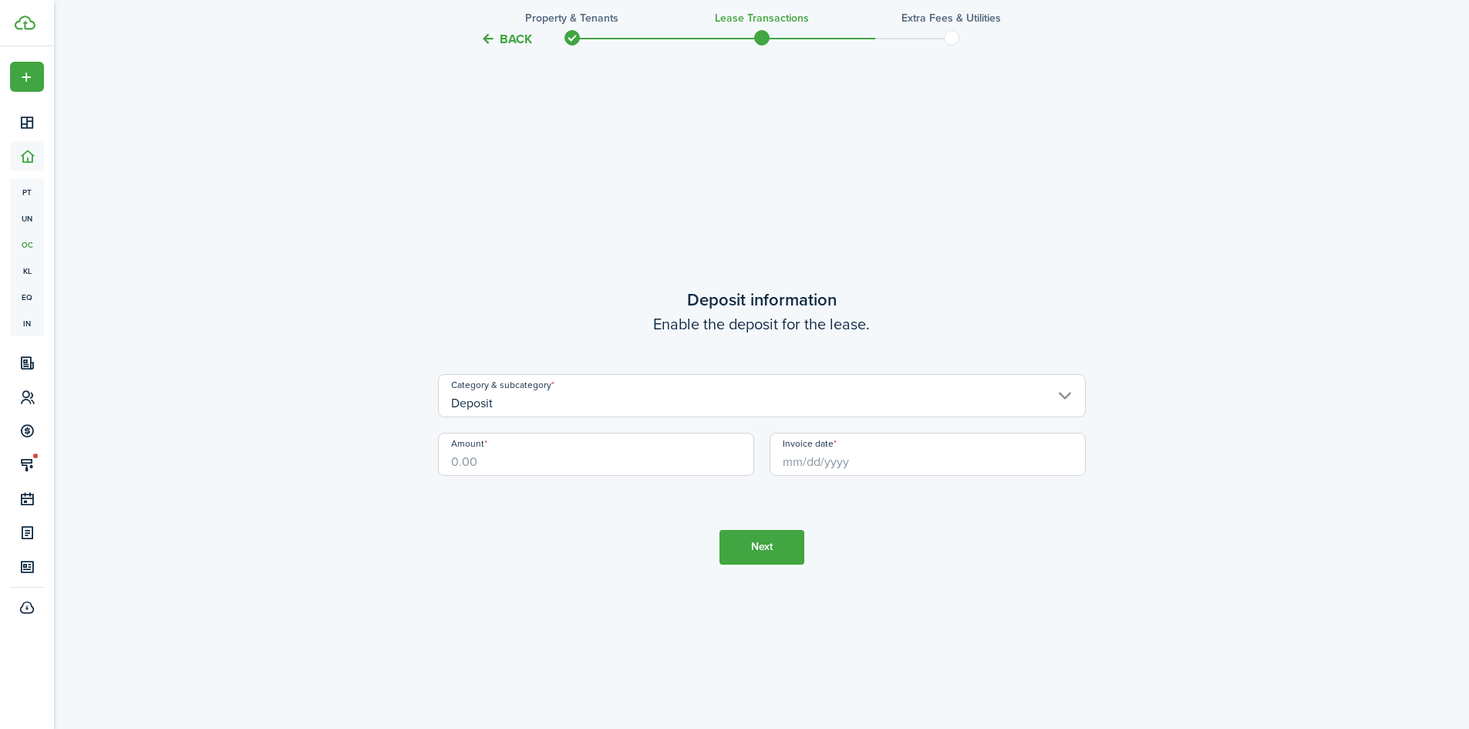
drag, startPoint x: 473, startPoint y: 457, endPoint x: 488, endPoint y: 451, distance: 16.6
click at [473, 457] on input "Amount" at bounding box center [596, 454] width 316 height 43
drag, startPoint x: 465, startPoint y: 462, endPoint x: 539, endPoint y: 445, distance: 76.0
click at [465, 462] on input "Amount" at bounding box center [596, 454] width 316 height 43
click at [798, 454] on input "Invoice date" at bounding box center [928, 454] width 316 height 43
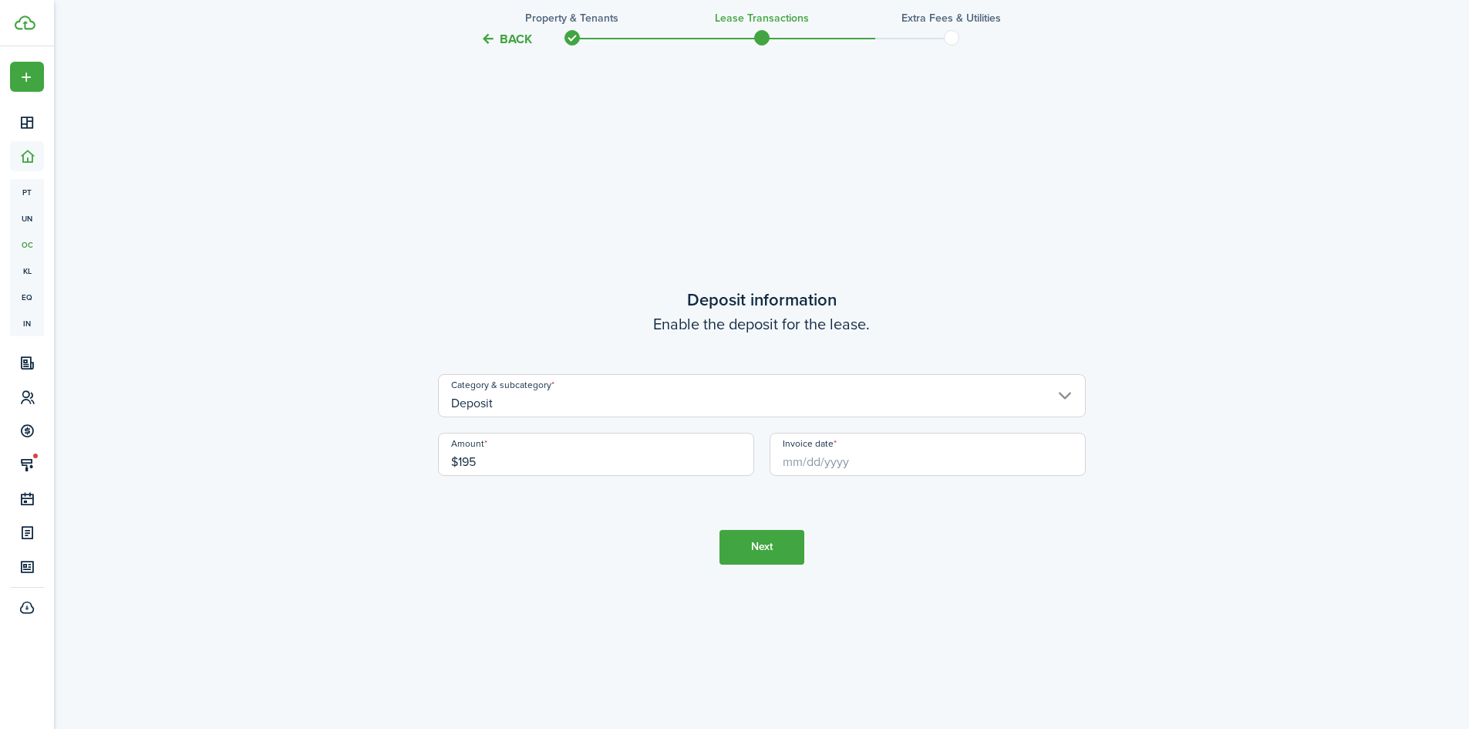
type input "$195.00"
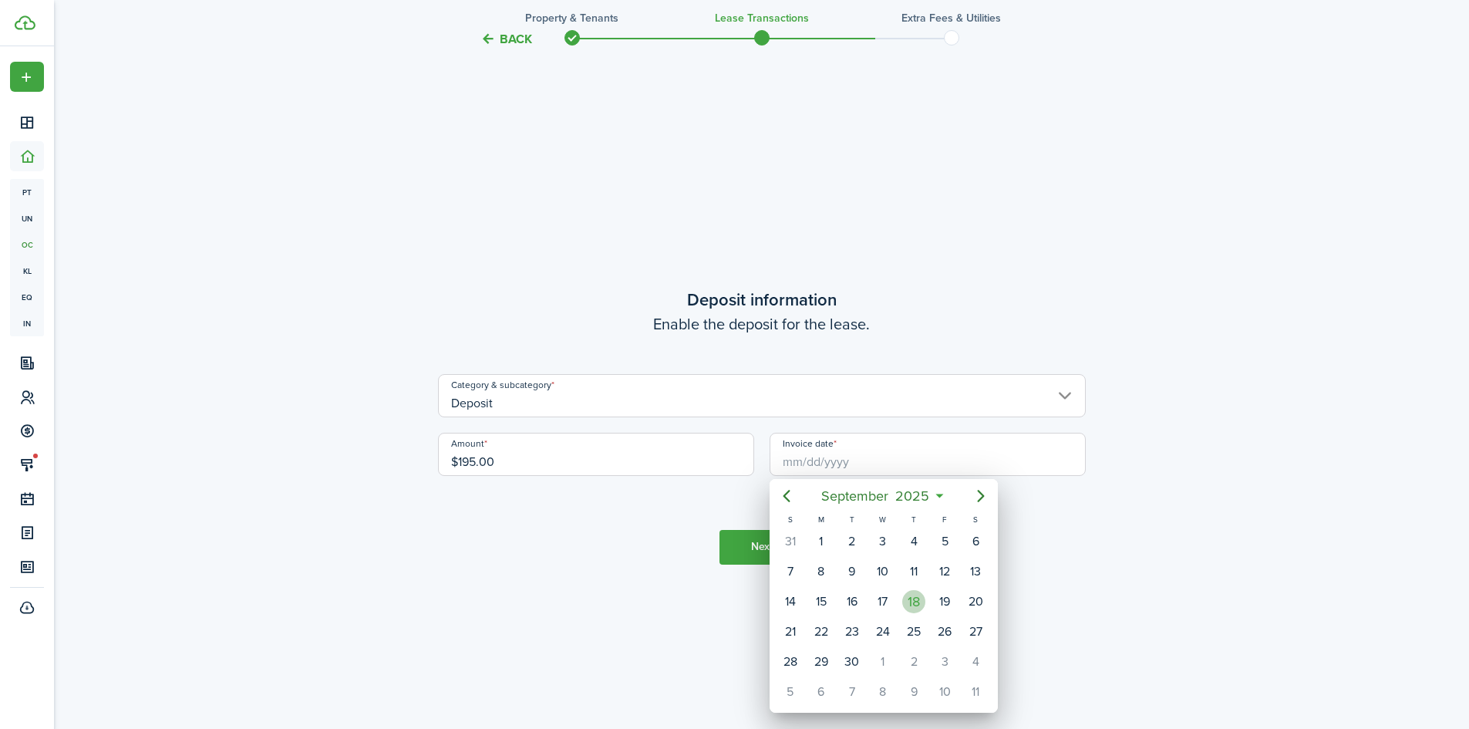
click at [923, 602] on div "18" at bounding box center [913, 601] width 23 height 23
type input "[DATE]"
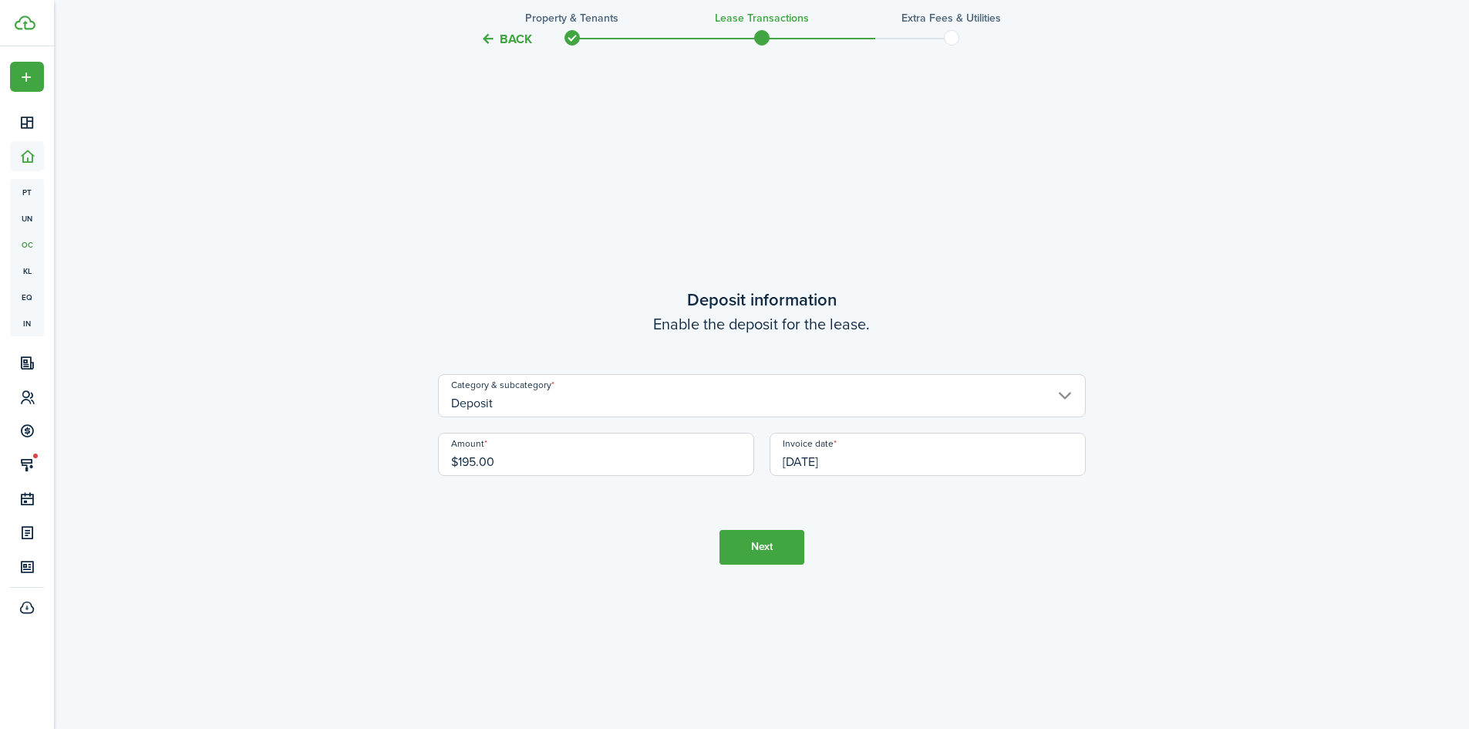
click at [743, 534] on button "Next" at bounding box center [762, 547] width 85 height 35
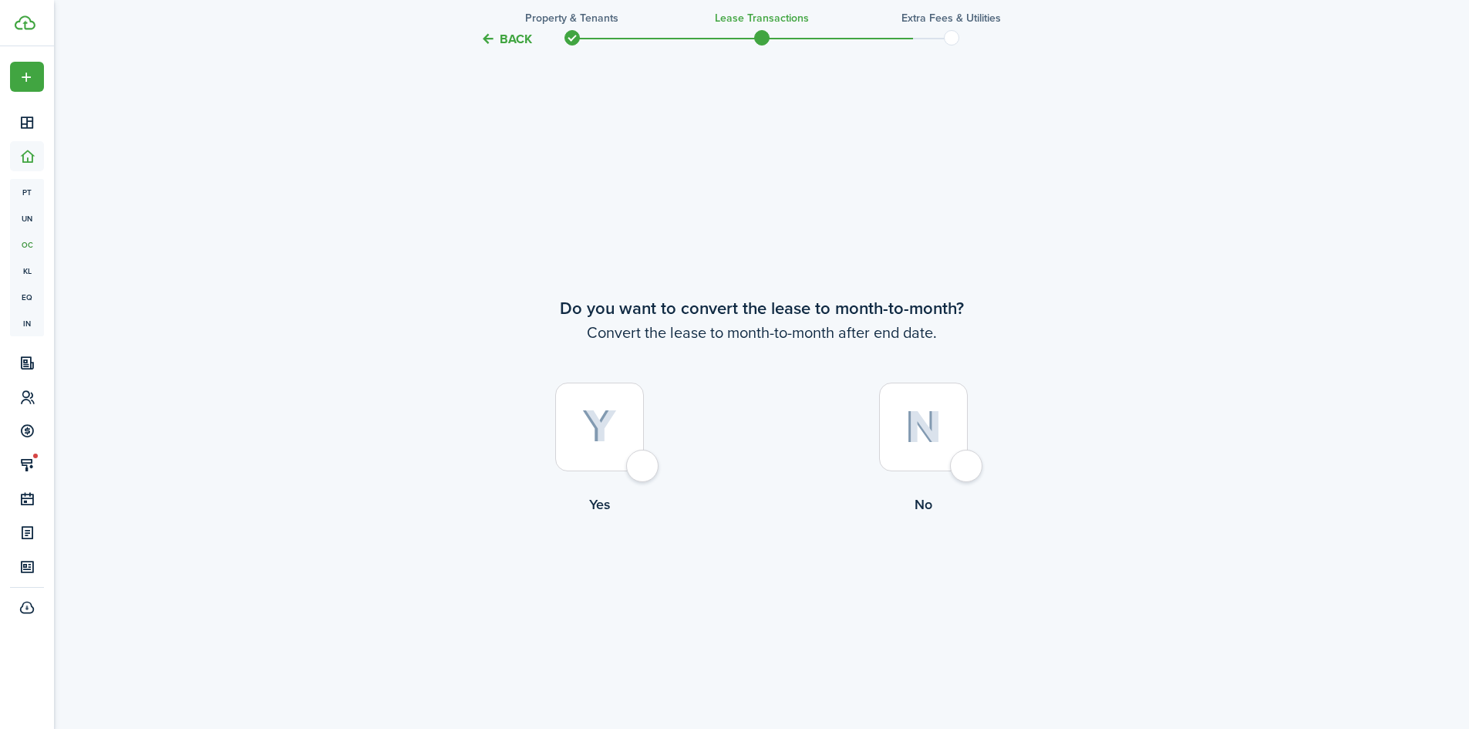
scroll to position [2812, 0]
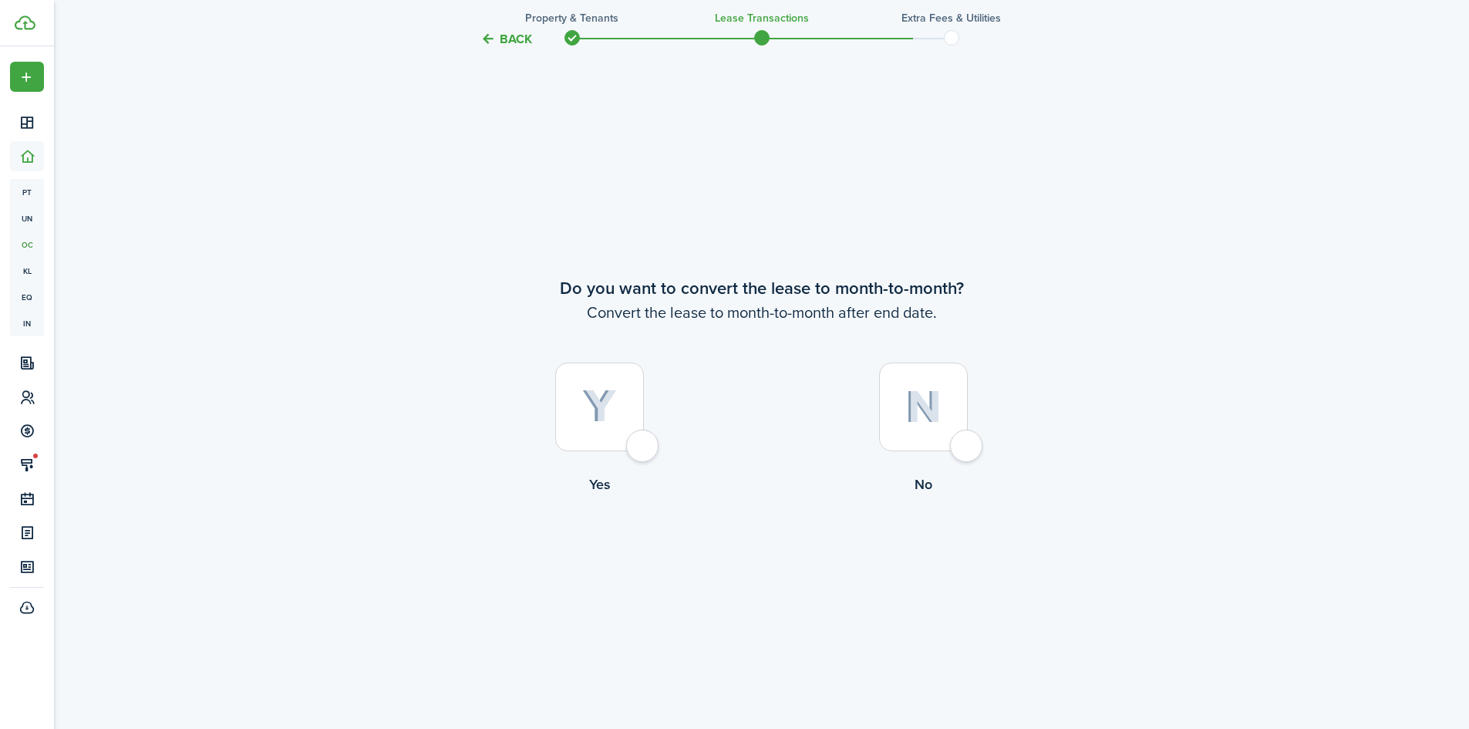
click at [638, 442] on div at bounding box center [599, 407] width 89 height 89
radio input "true"
click at [756, 559] on button "Continue" at bounding box center [762, 558] width 85 height 35
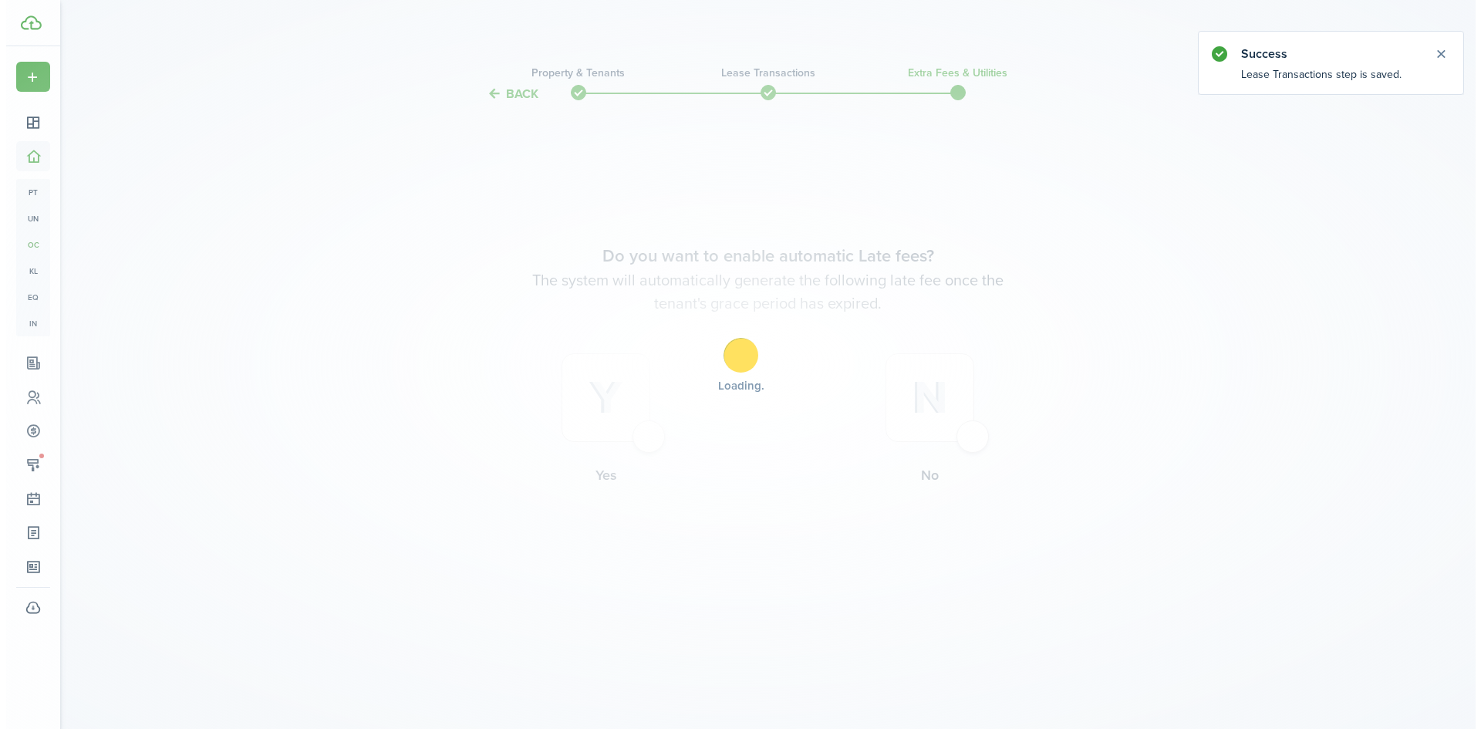
scroll to position [0, 0]
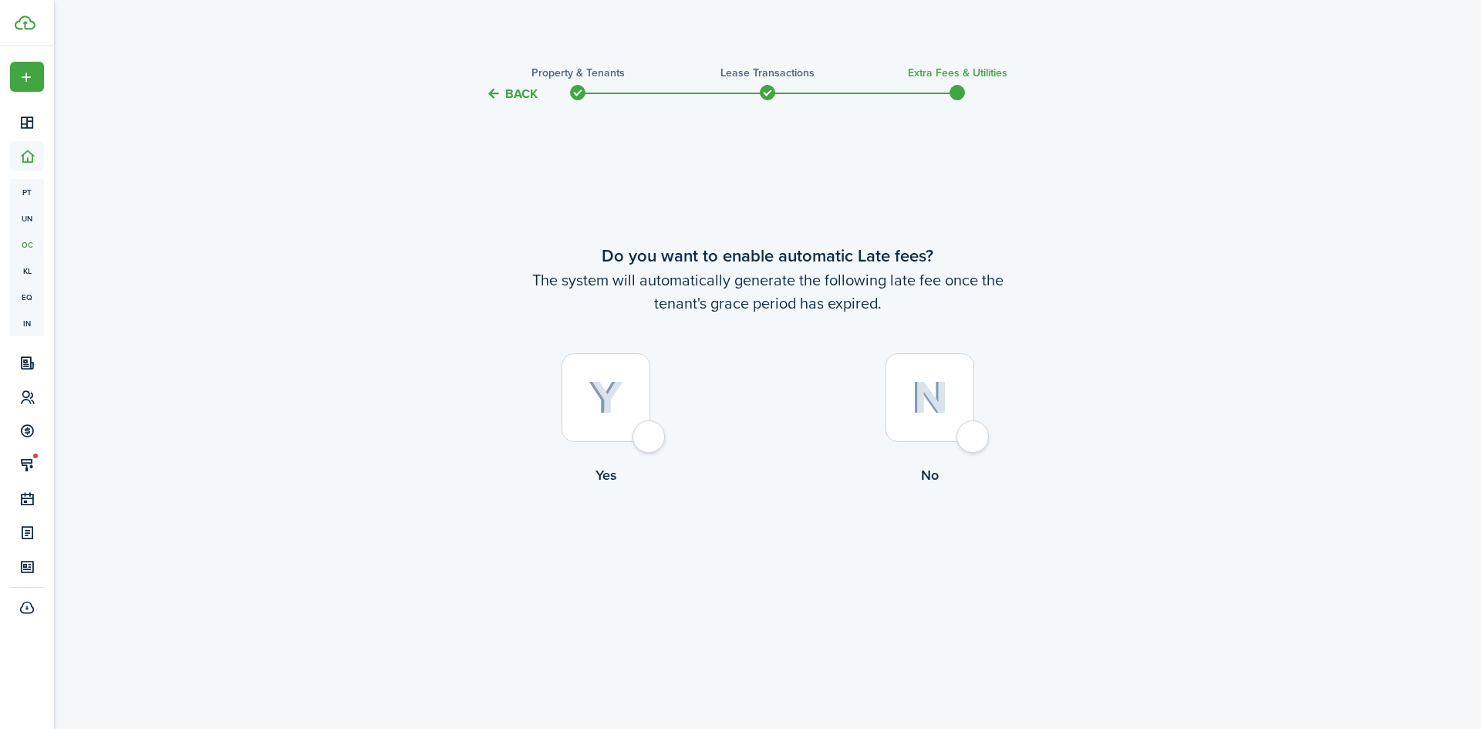
click at [649, 436] on div at bounding box center [606, 397] width 89 height 89
radio input "true"
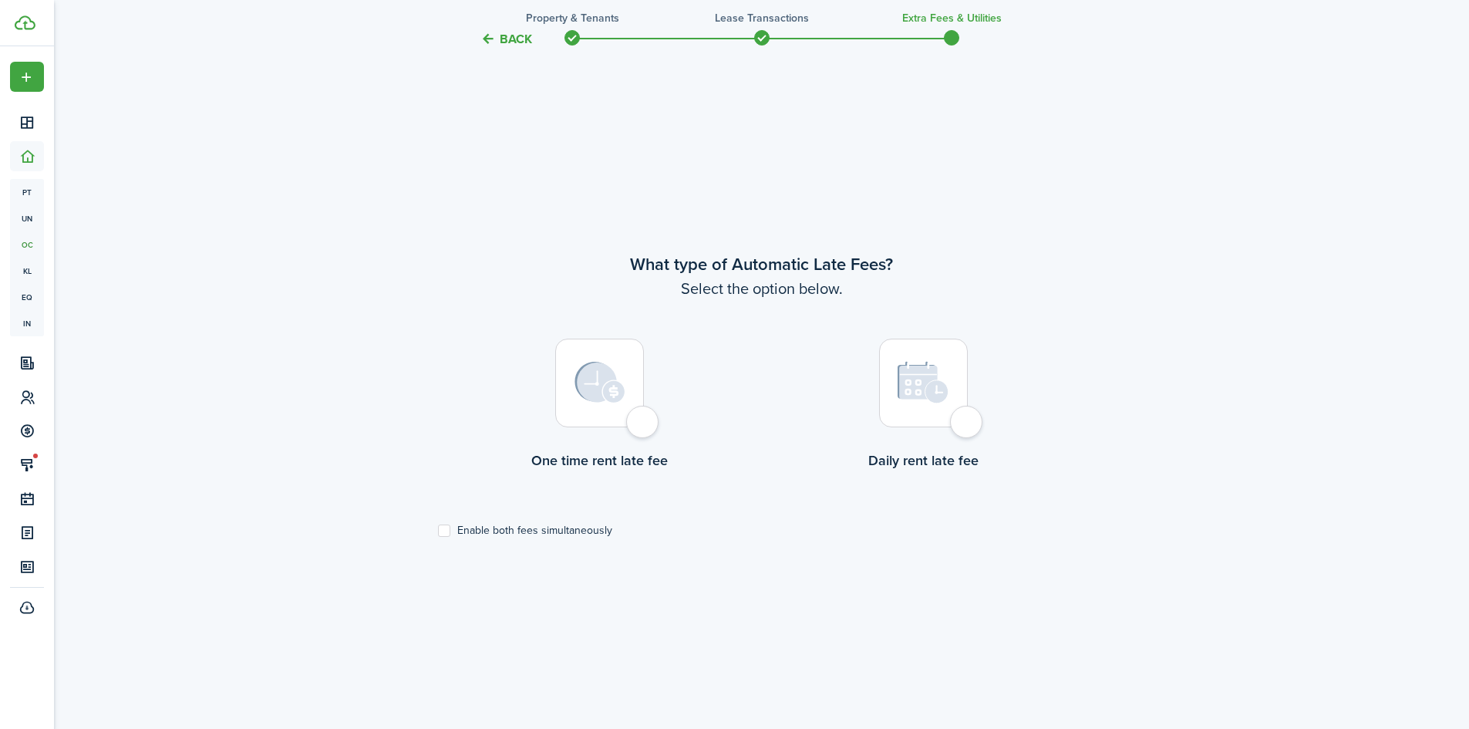
scroll to position [626, 0]
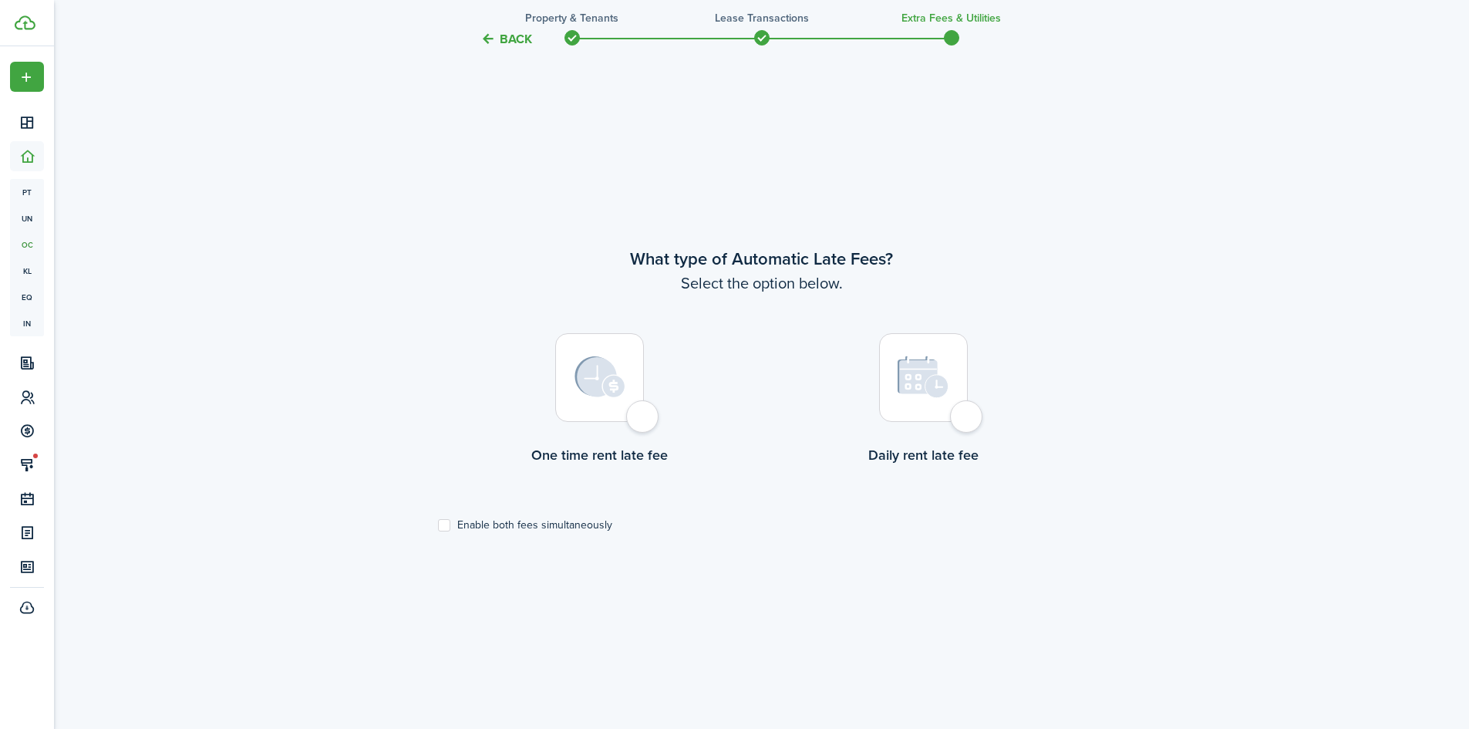
click at [642, 413] on div at bounding box center [599, 377] width 89 height 89
radio input "true"
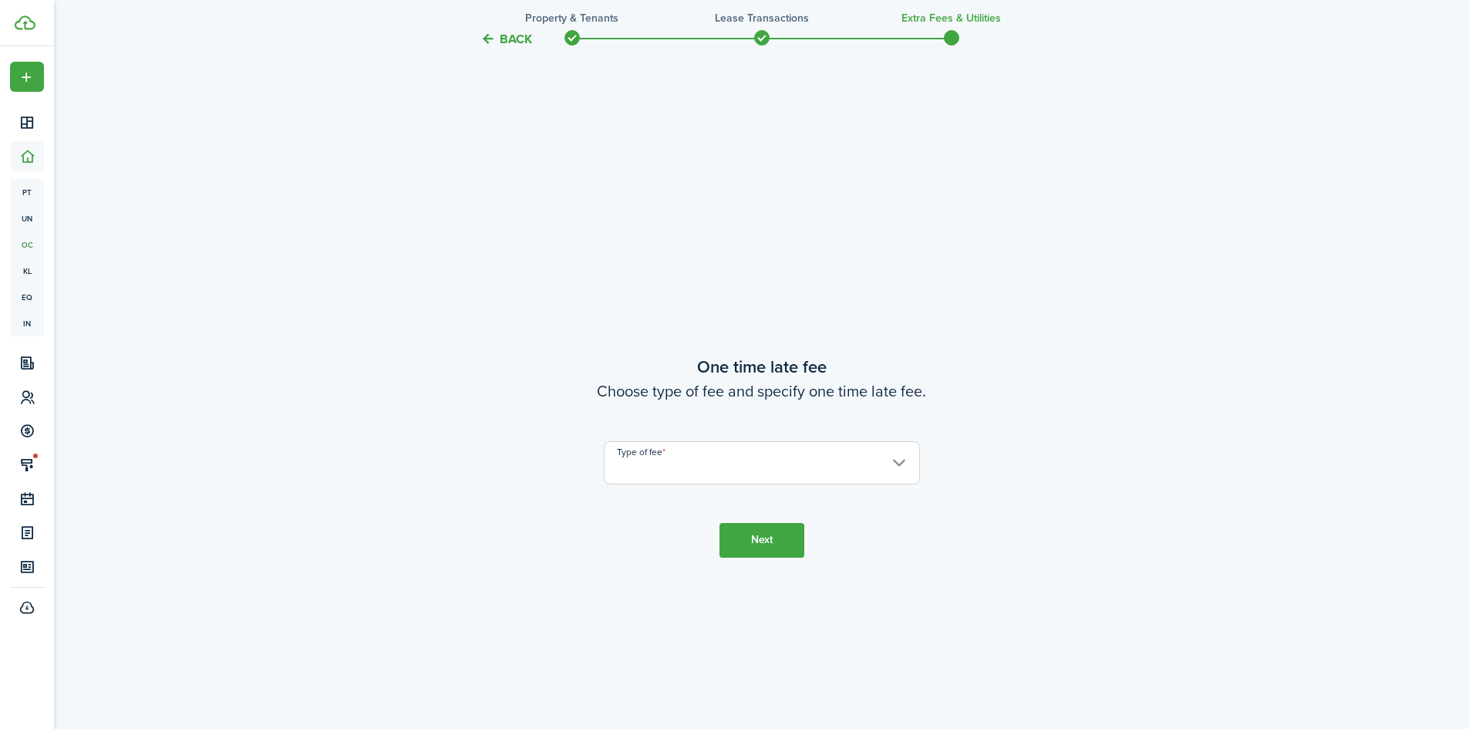
scroll to position [1354, 0]
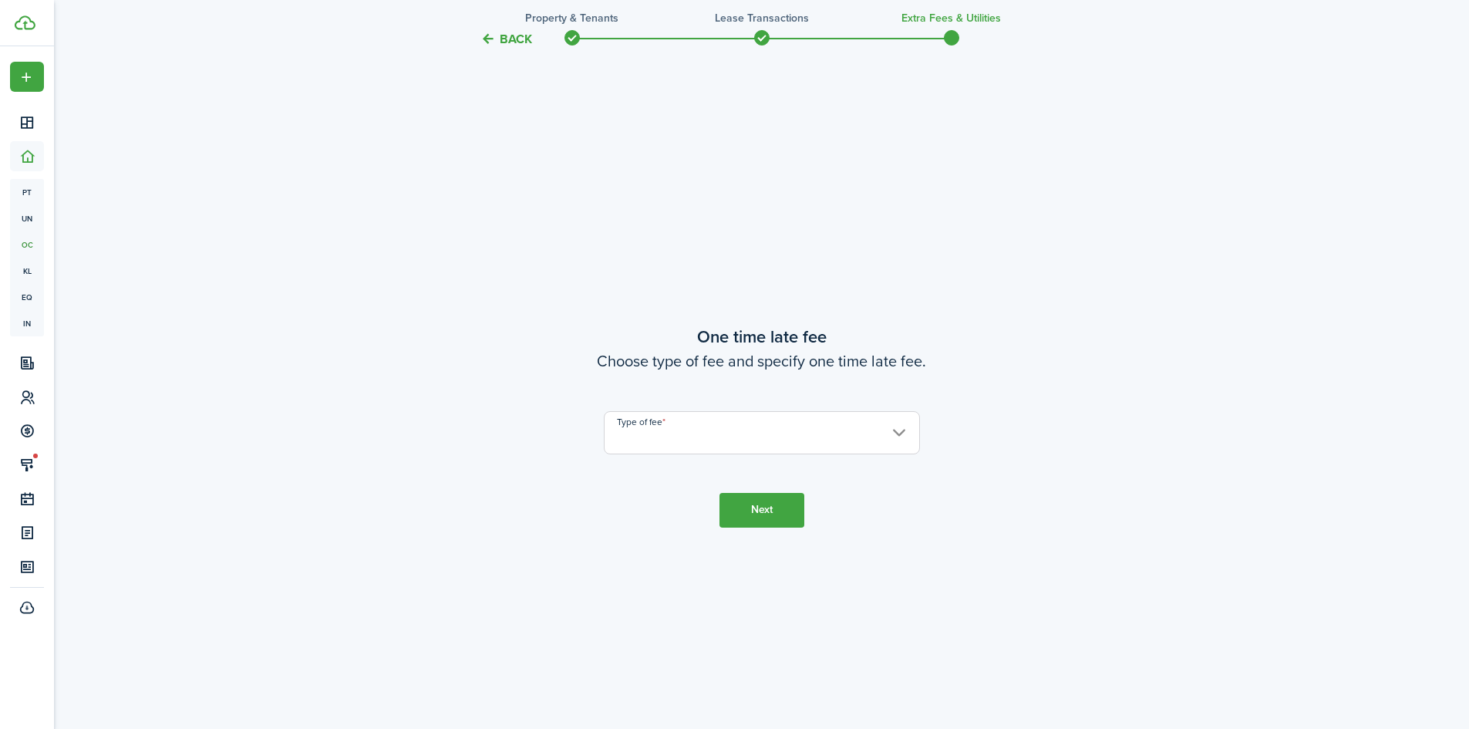
click at [650, 433] on input "Type of fee" at bounding box center [762, 432] width 316 height 43
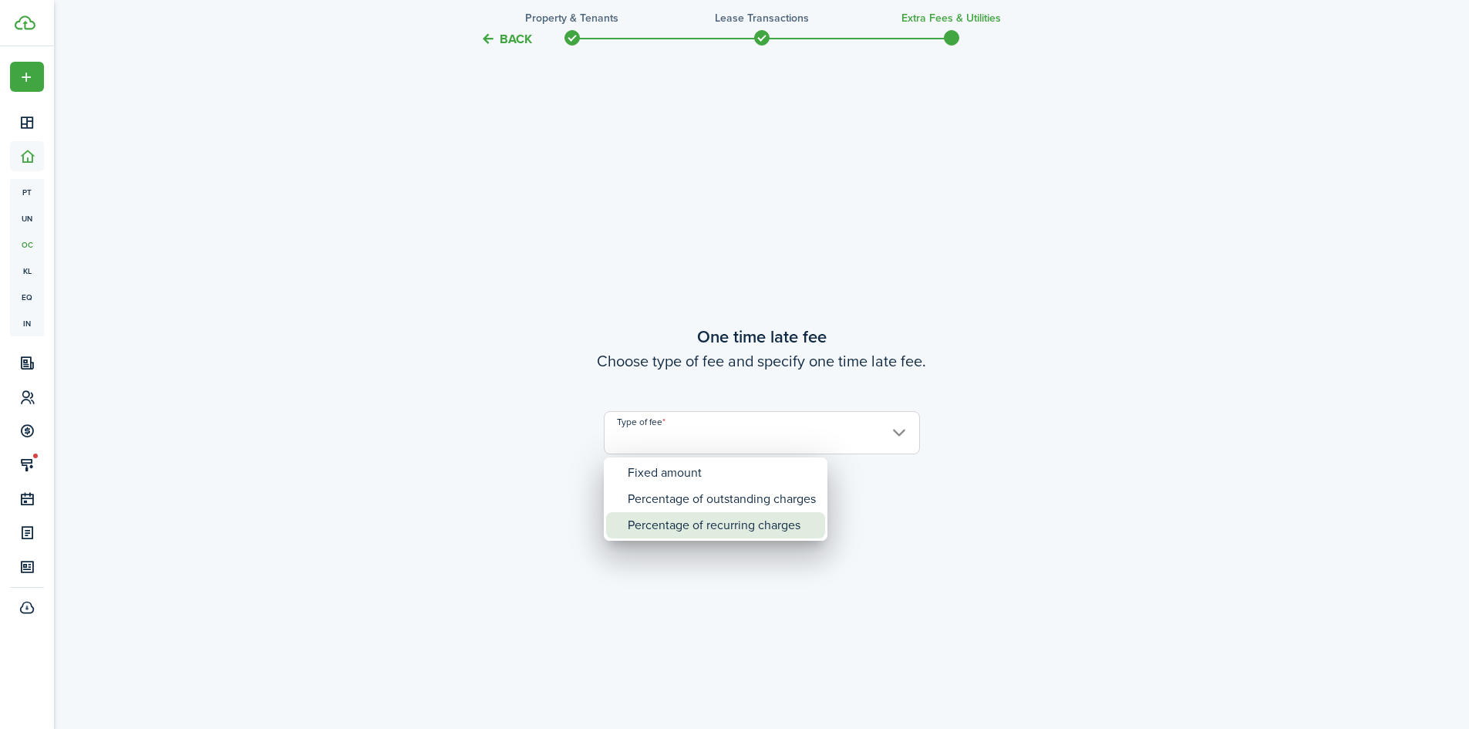
click at [670, 530] on div "Percentage of recurring charges" at bounding box center [722, 525] width 188 height 26
type input "Percentage of recurring charges"
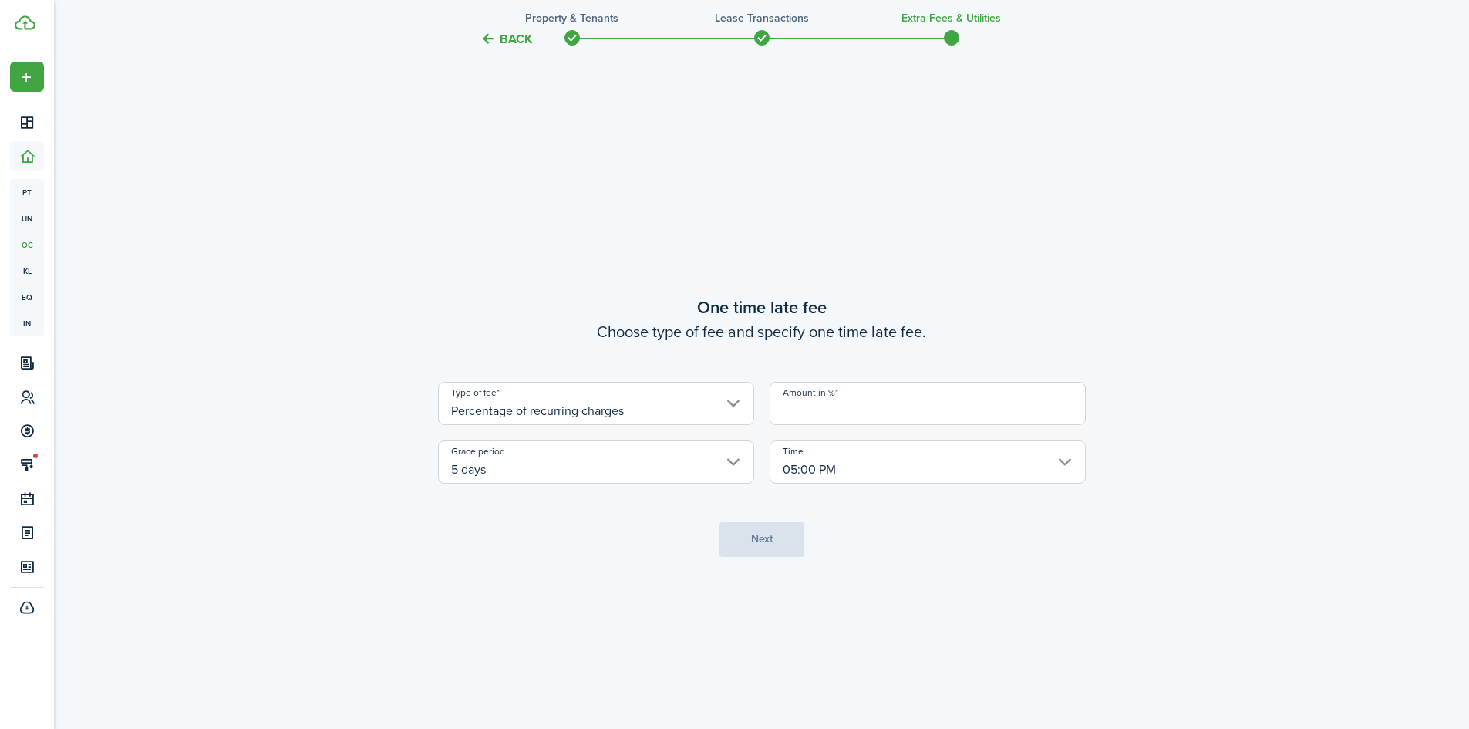
click at [856, 405] on input "Amount in %" at bounding box center [928, 403] width 316 height 43
type input "10"
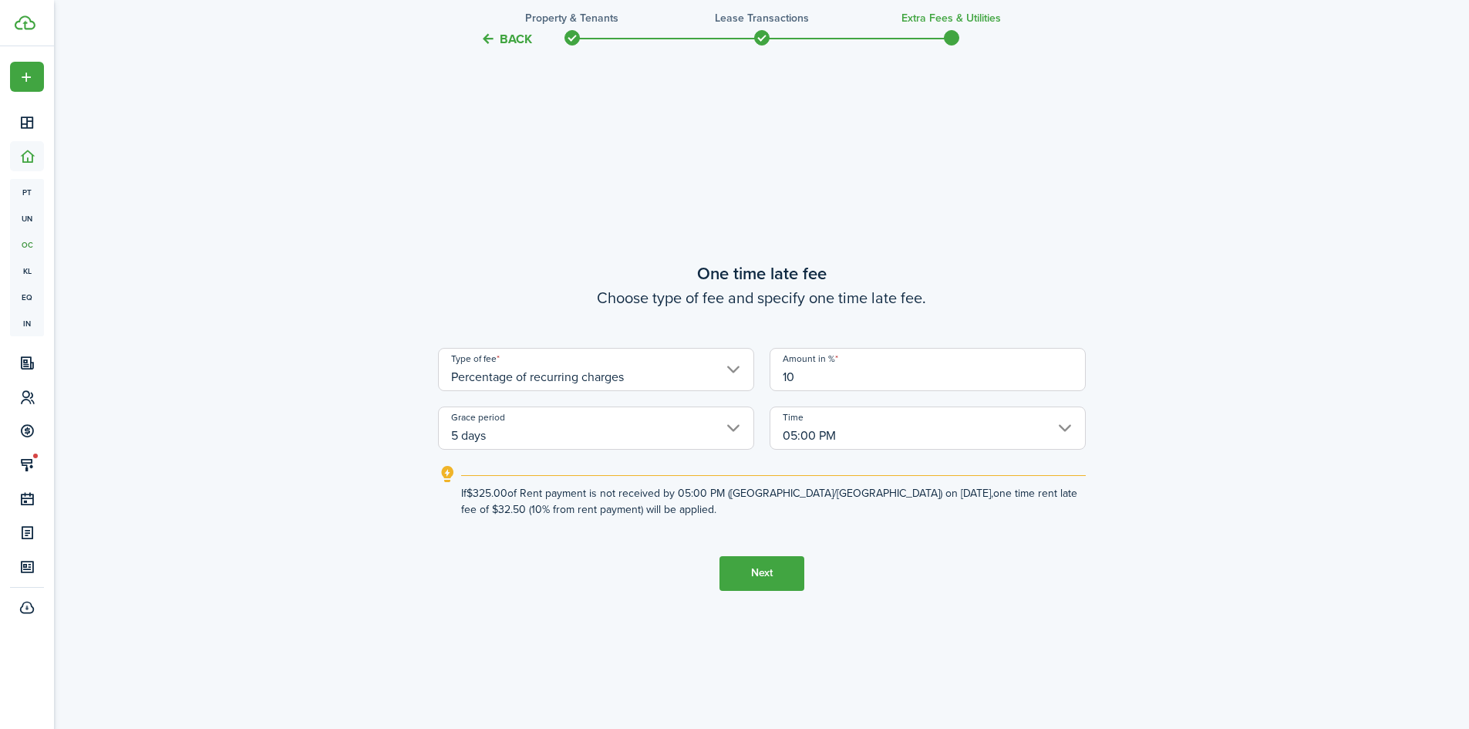
click at [741, 568] on button "Next" at bounding box center [762, 573] width 85 height 35
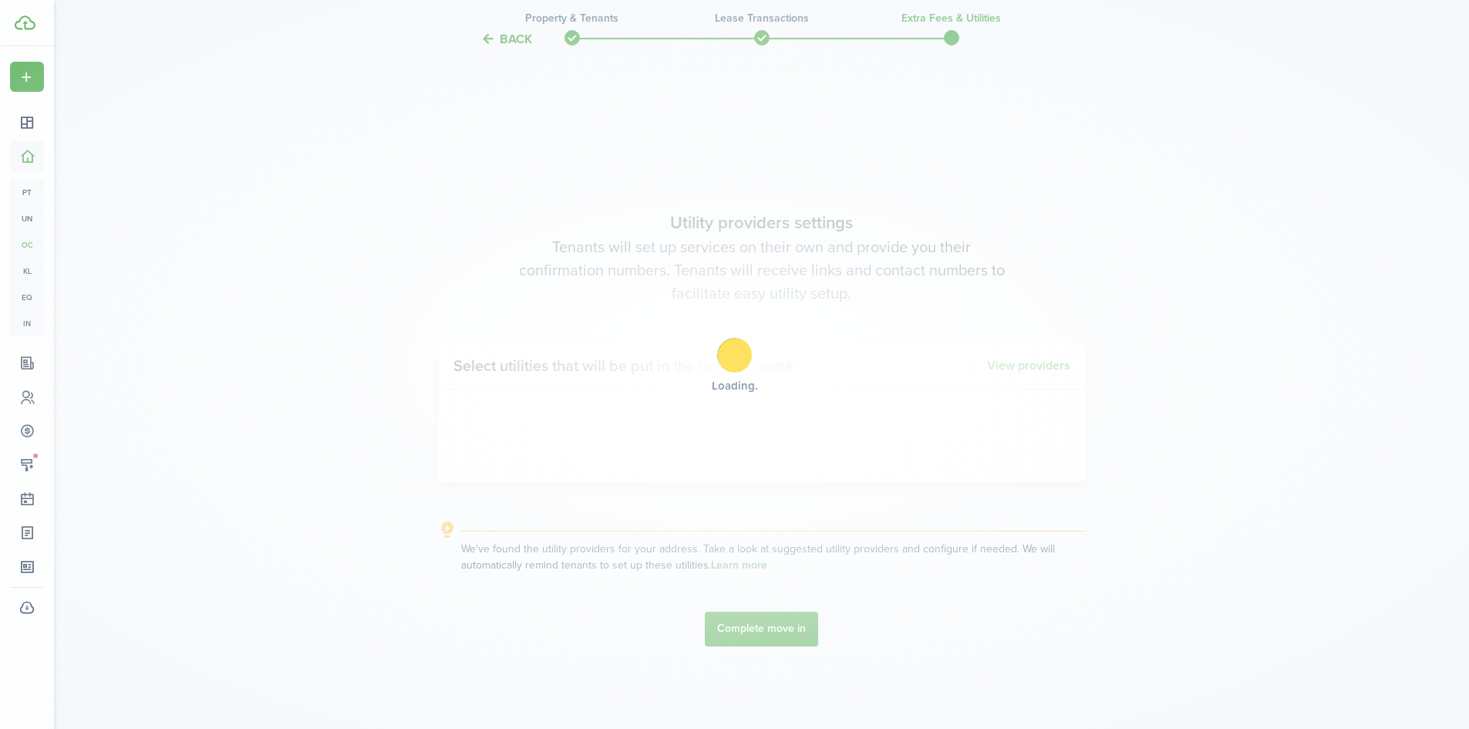
scroll to position [2083, 0]
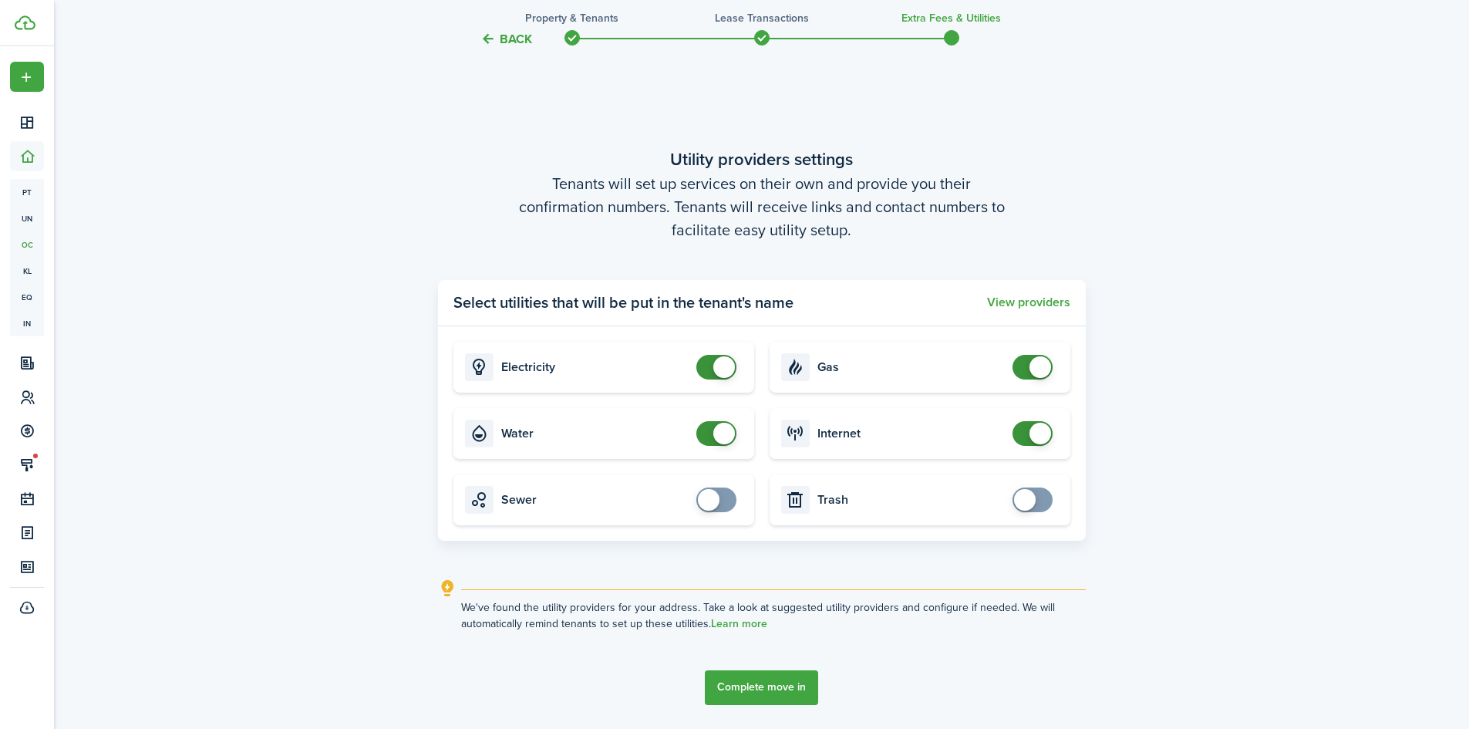
checkbox input "false"
click at [709, 368] on span at bounding box center [716, 367] width 15 height 25
checkbox input "false"
click at [717, 432] on span at bounding box center [724, 434] width 22 height 22
checkbox input "false"
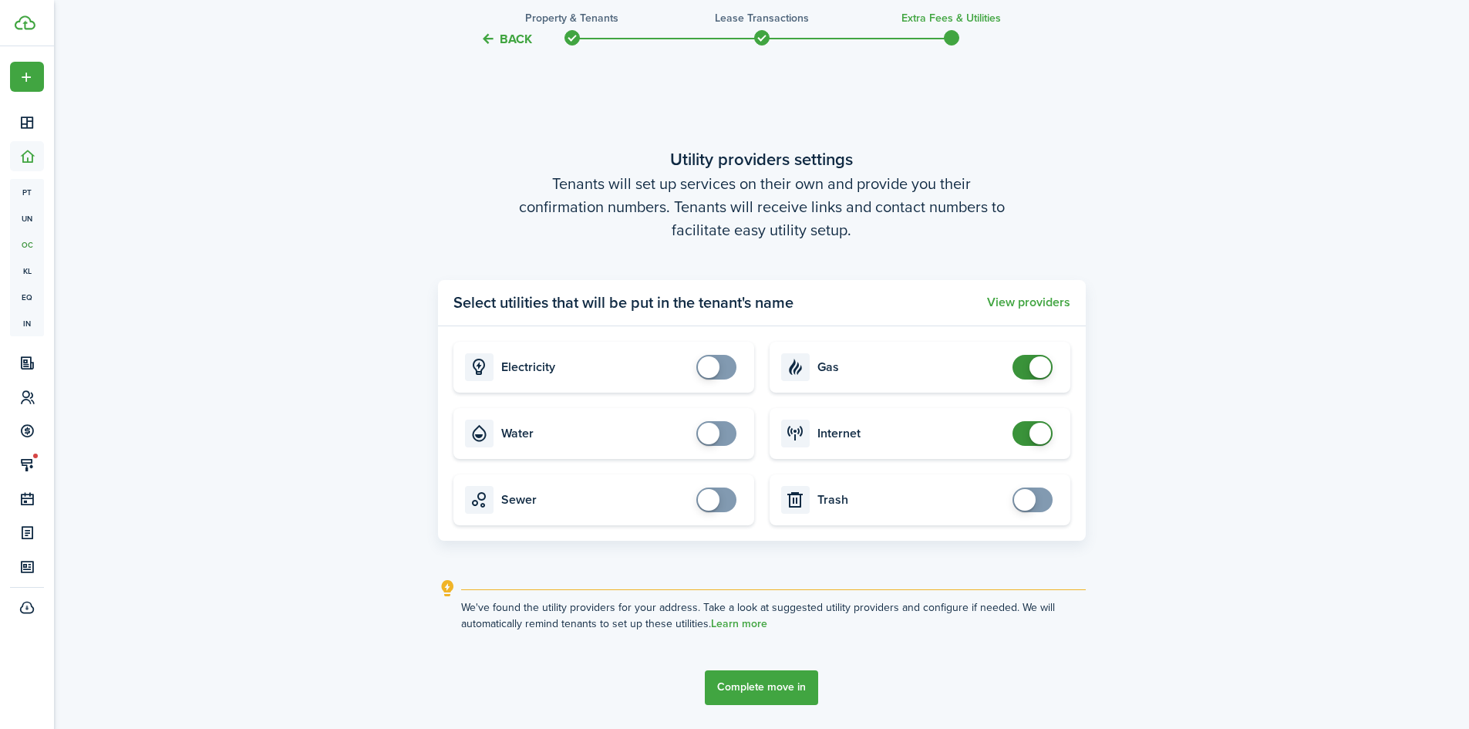
click at [1035, 372] on span at bounding box center [1041, 367] width 22 height 22
checkbox input "false"
click at [1025, 436] on span at bounding box center [1032, 433] width 15 height 25
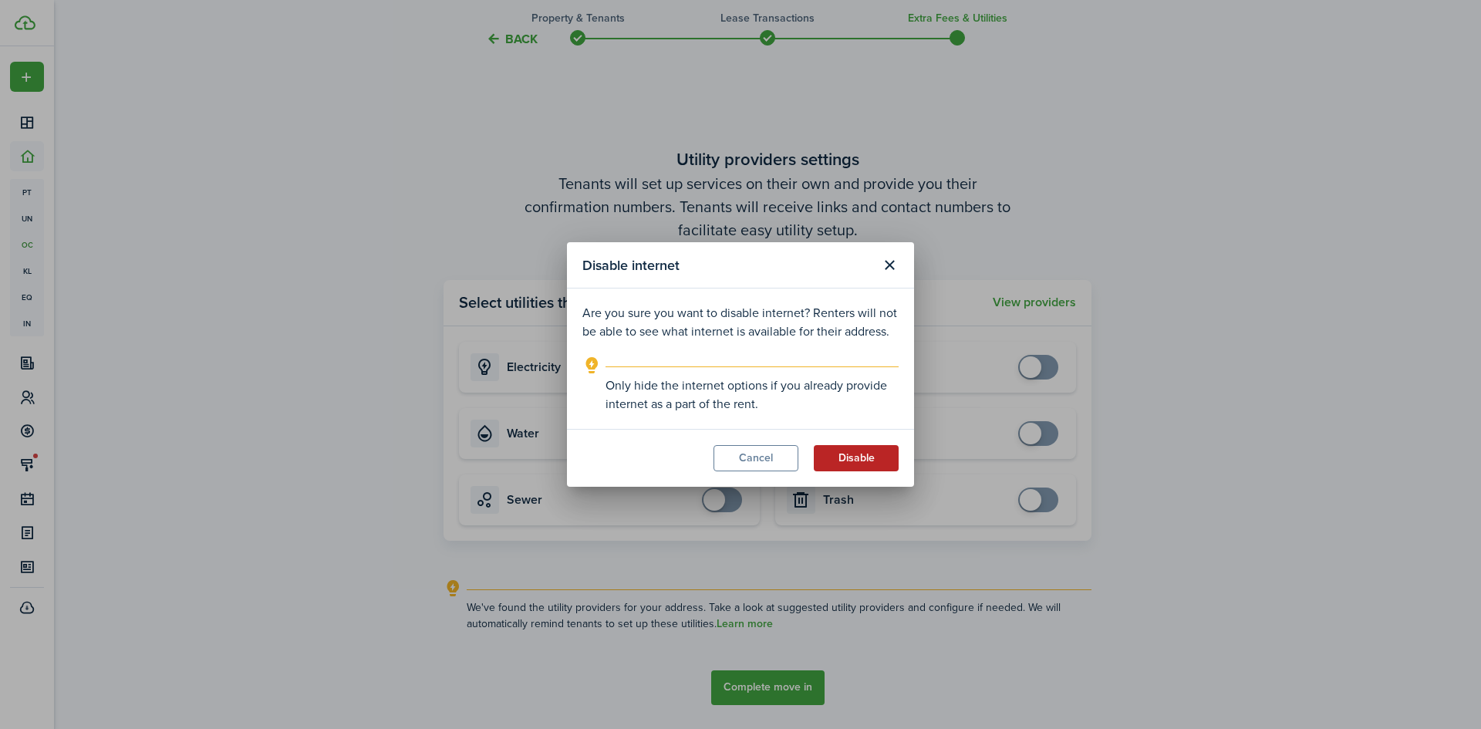
click at [865, 459] on button "Disable" at bounding box center [856, 458] width 85 height 26
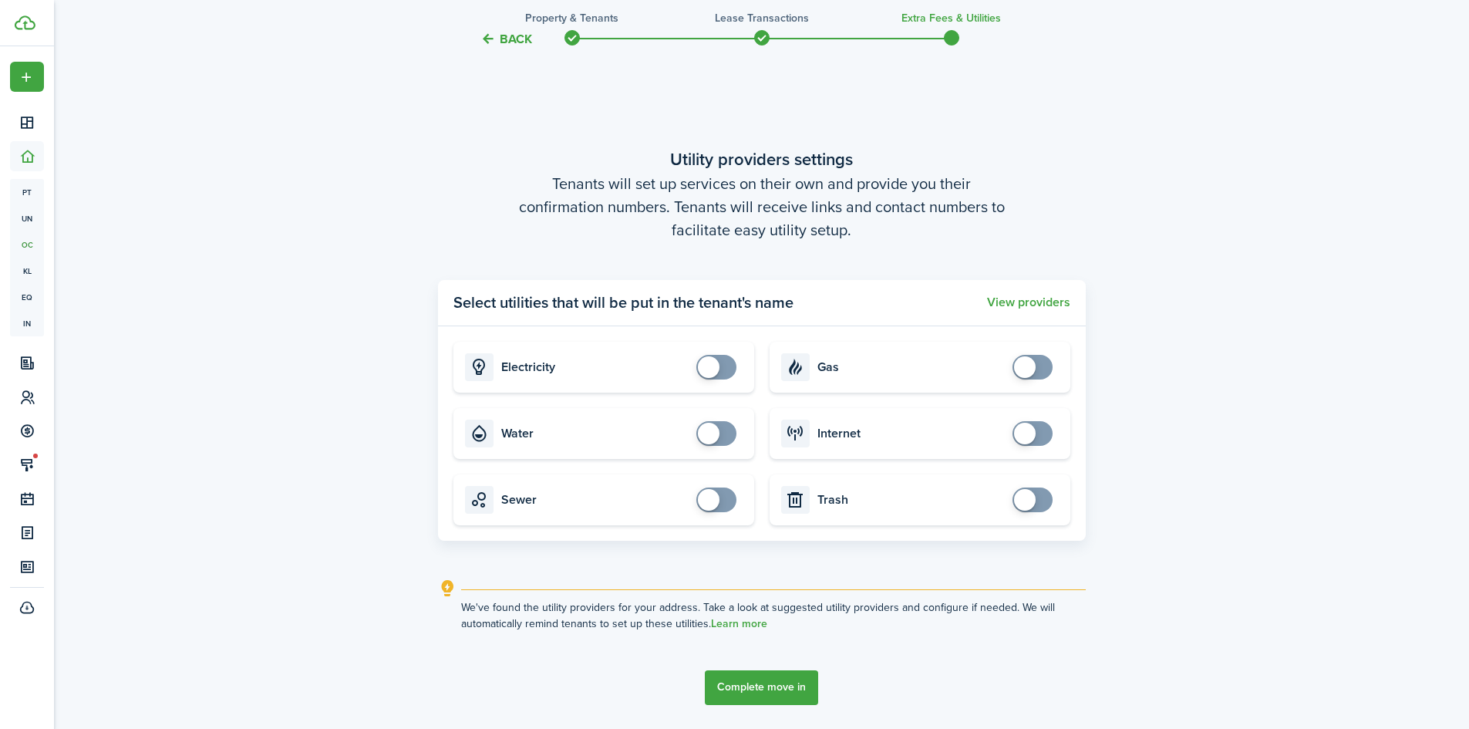
click at [767, 687] on button "Complete move in" at bounding box center [761, 687] width 113 height 35
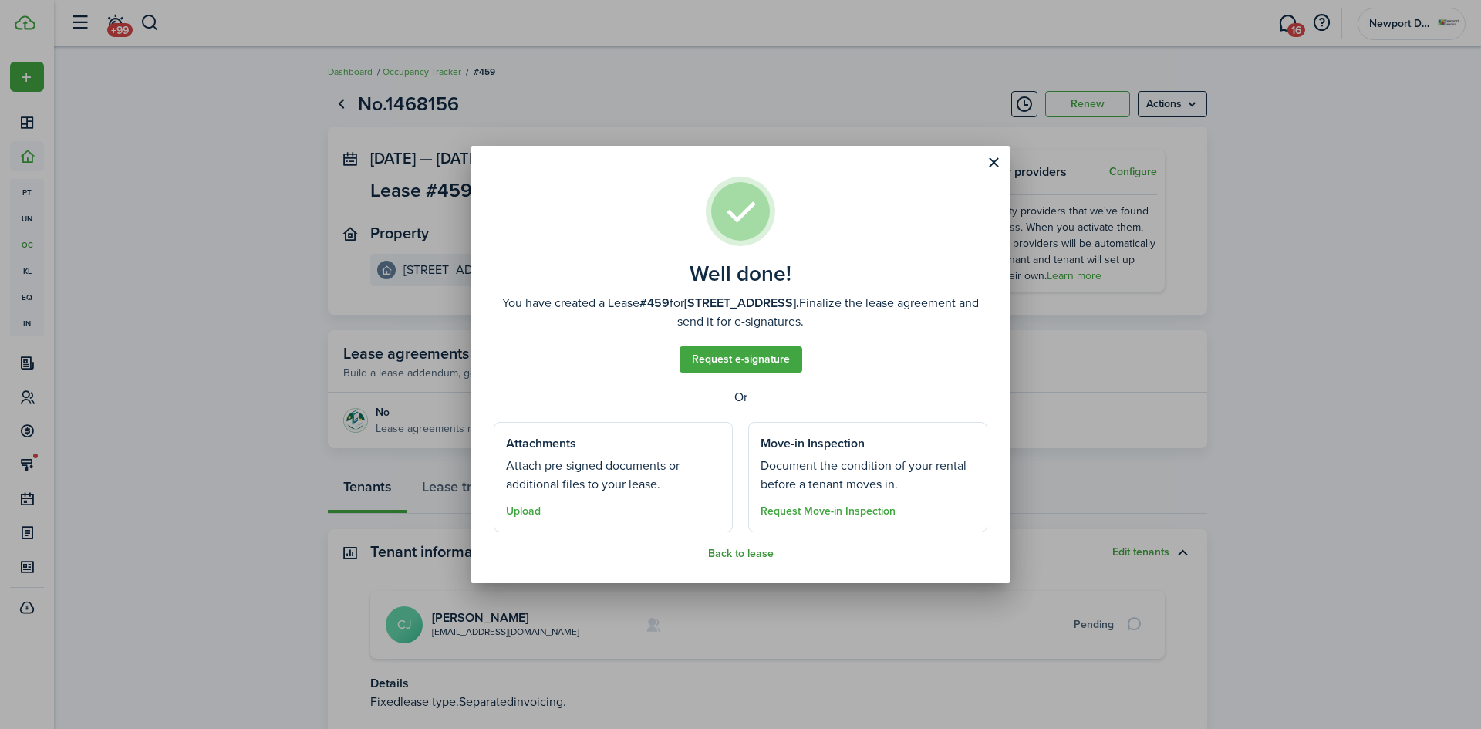
click at [747, 555] on button "Back to lease" at bounding box center [741, 554] width 66 height 12
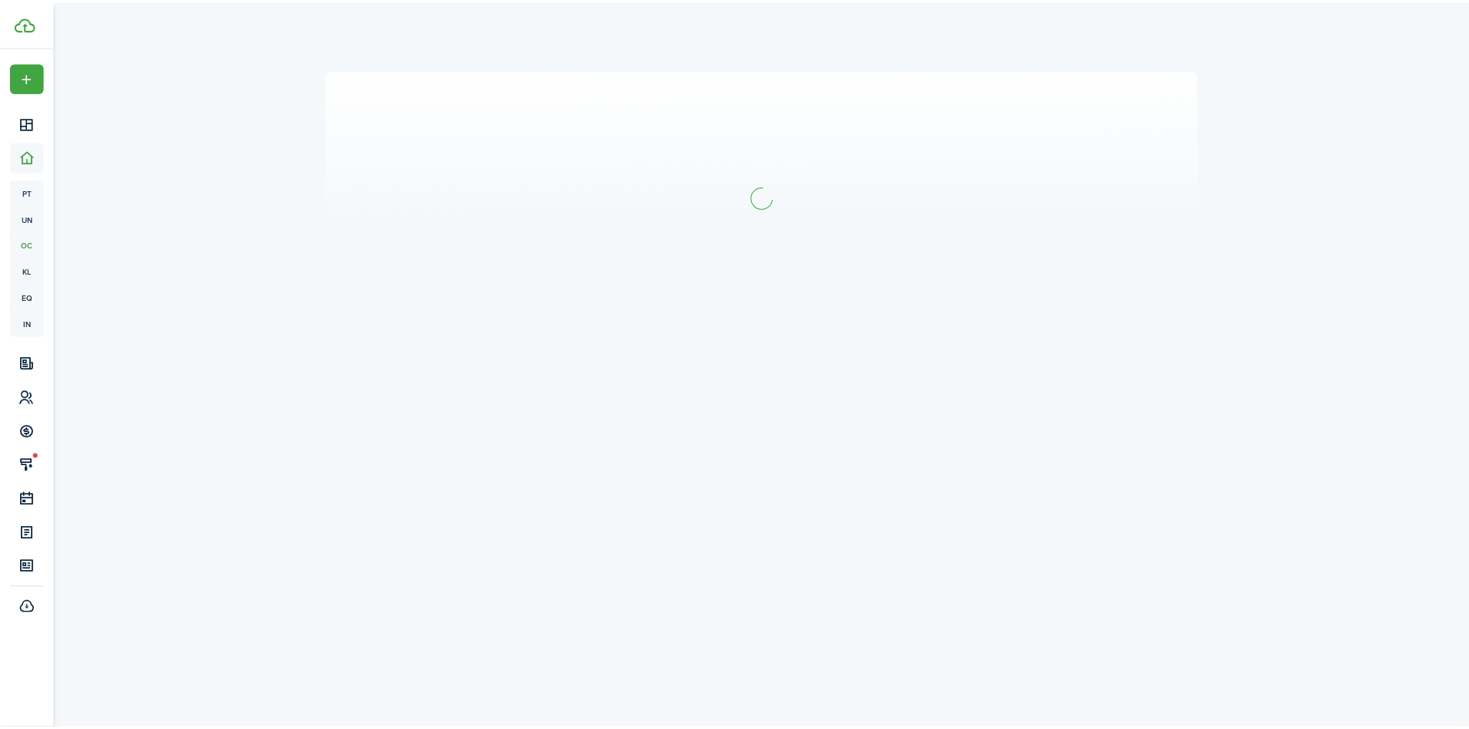
scroll to position [1354, 0]
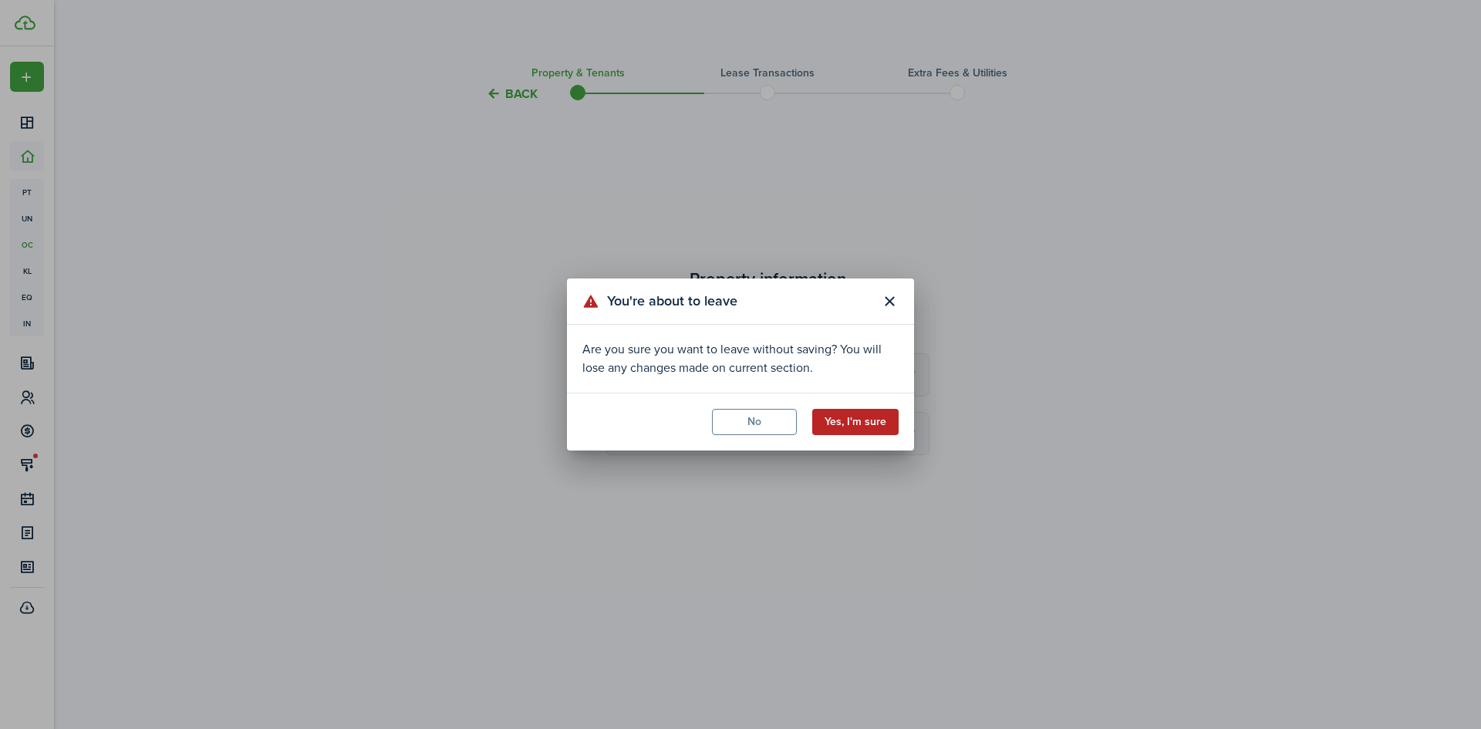
click at [848, 421] on button "Yes, I'm sure" at bounding box center [855, 422] width 86 height 26
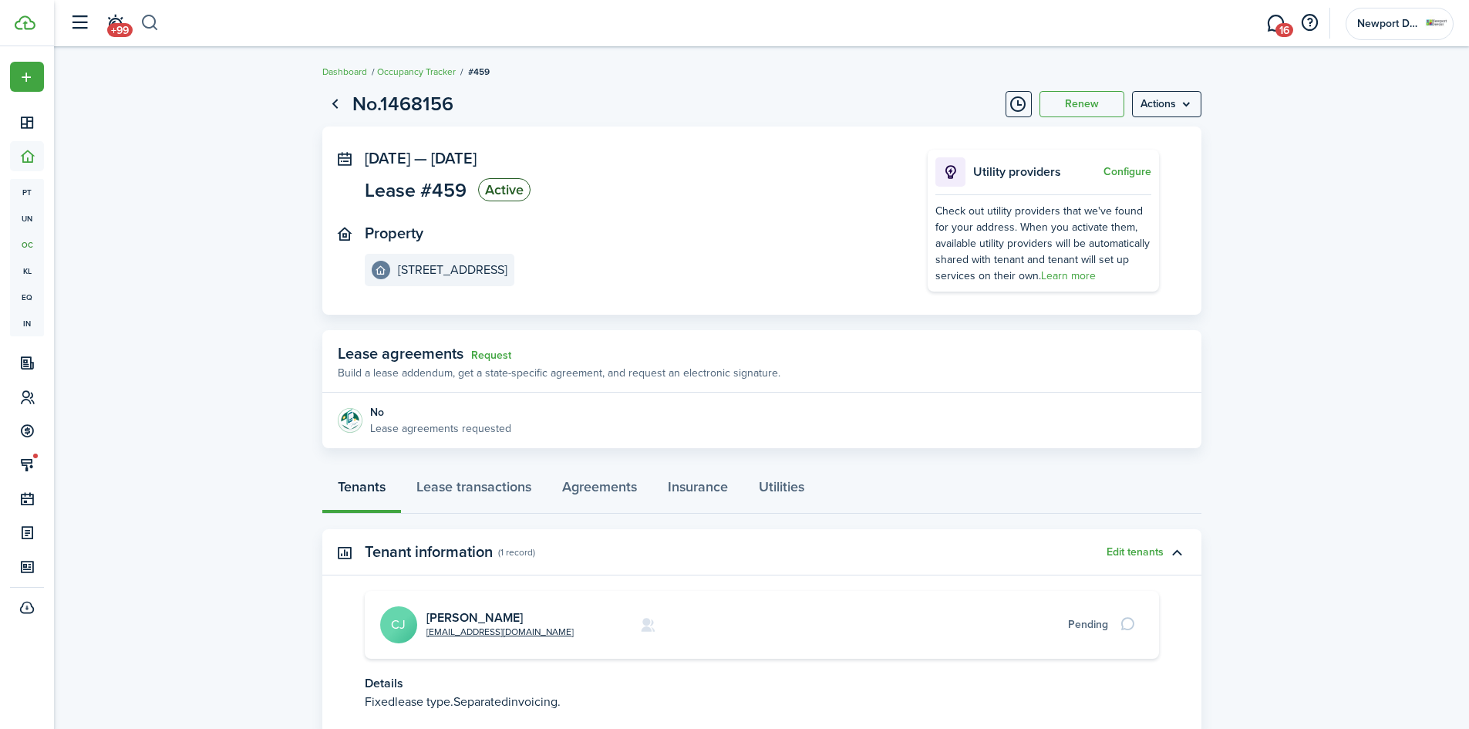
click at [154, 18] on button "button" at bounding box center [149, 23] width 19 height 26
type input "[PERSON_NAME]"
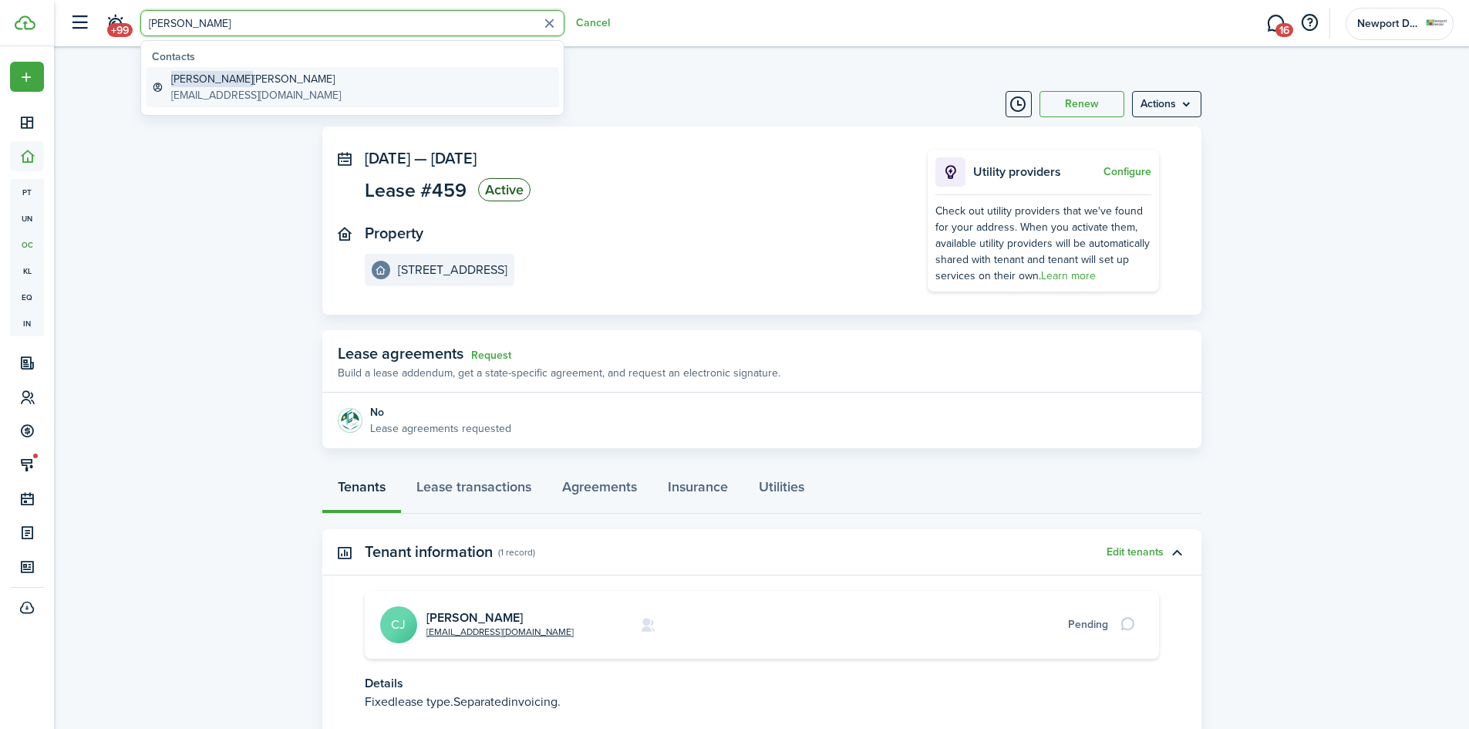
click at [196, 89] on global-search-item-description "[EMAIL_ADDRESS][DOMAIN_NAME]" at bounding box center [256, 95] width 170 height 16
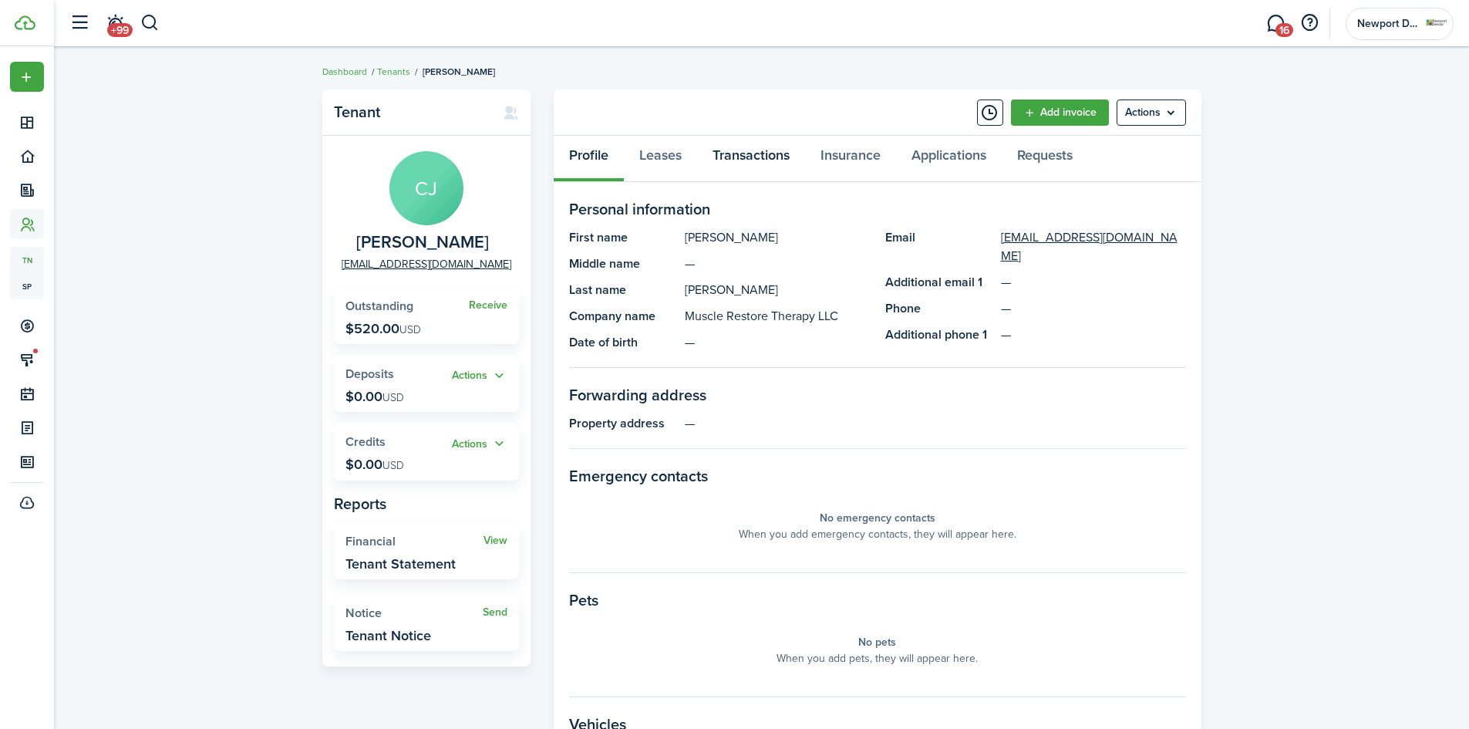
click at [752, 153] on link "Transactions" at bounding box center [751, 159] width 108 height 46
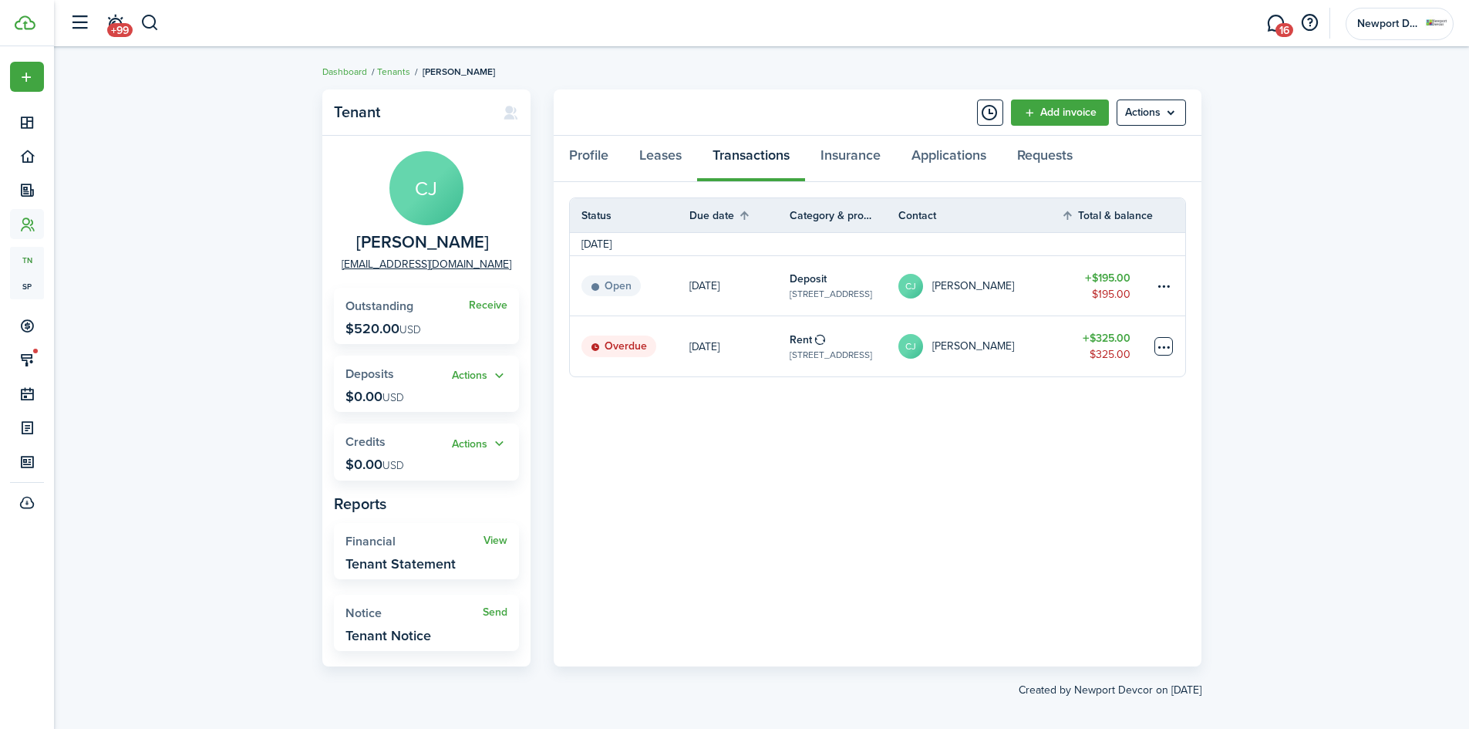
click at [1162, 349] on table-menu-btn-icon at bounding box center [1164, 346] width 19 height 19
click at [1075, 599] on button "Delete" at bounding box center [1105, 592] width 135 height 26
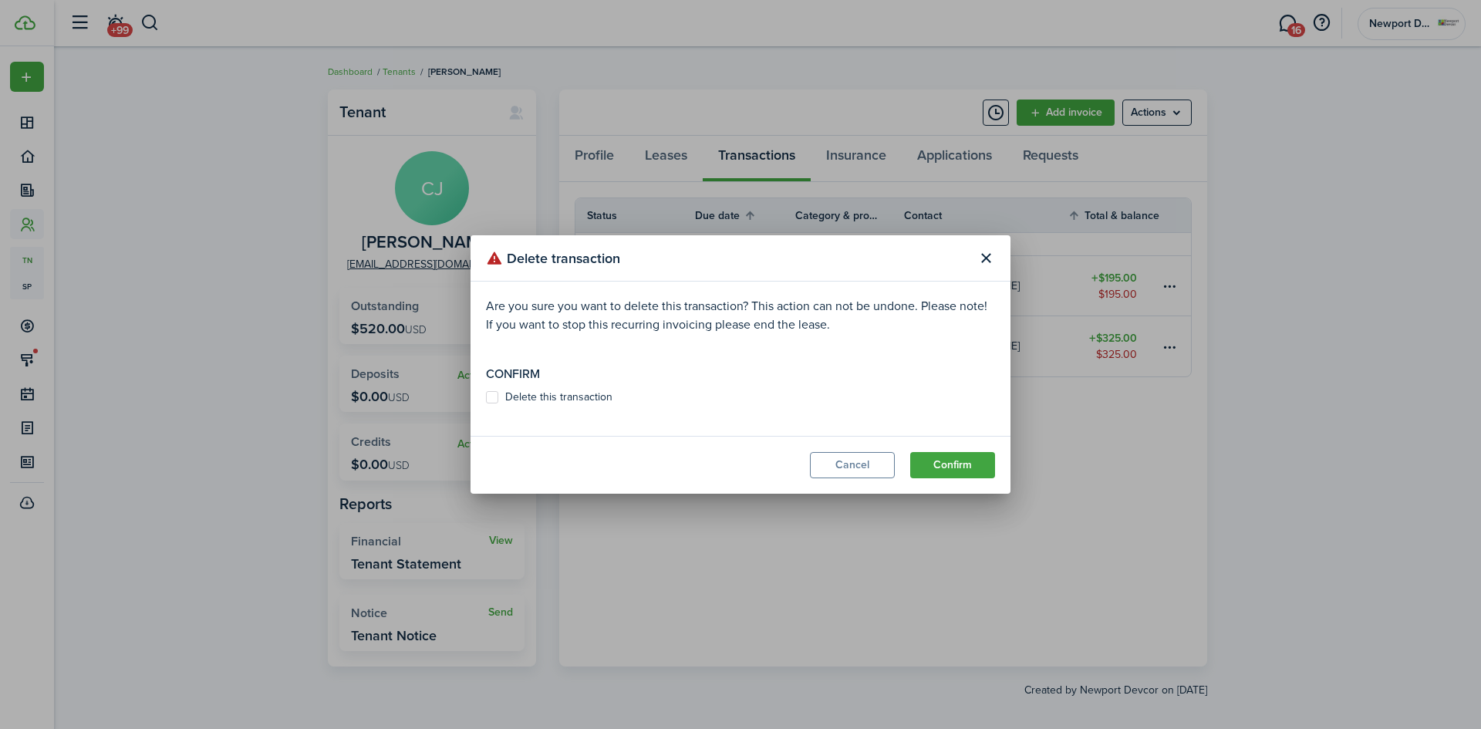
click at [494, 398] on label "Delete this transaction" at bounding box center [549, 397] width 127 height 12
click at [486, 398] on input "Delete this transaction" at bounding box center [485, 397] width 1 height 1
checkbox input "true"
click at [935, 465] on button "Confirm" at bounding box center [952, 465] width 85 height 26
